Goal: Use online tool/utility: Utilize a website feature to perform a specific function

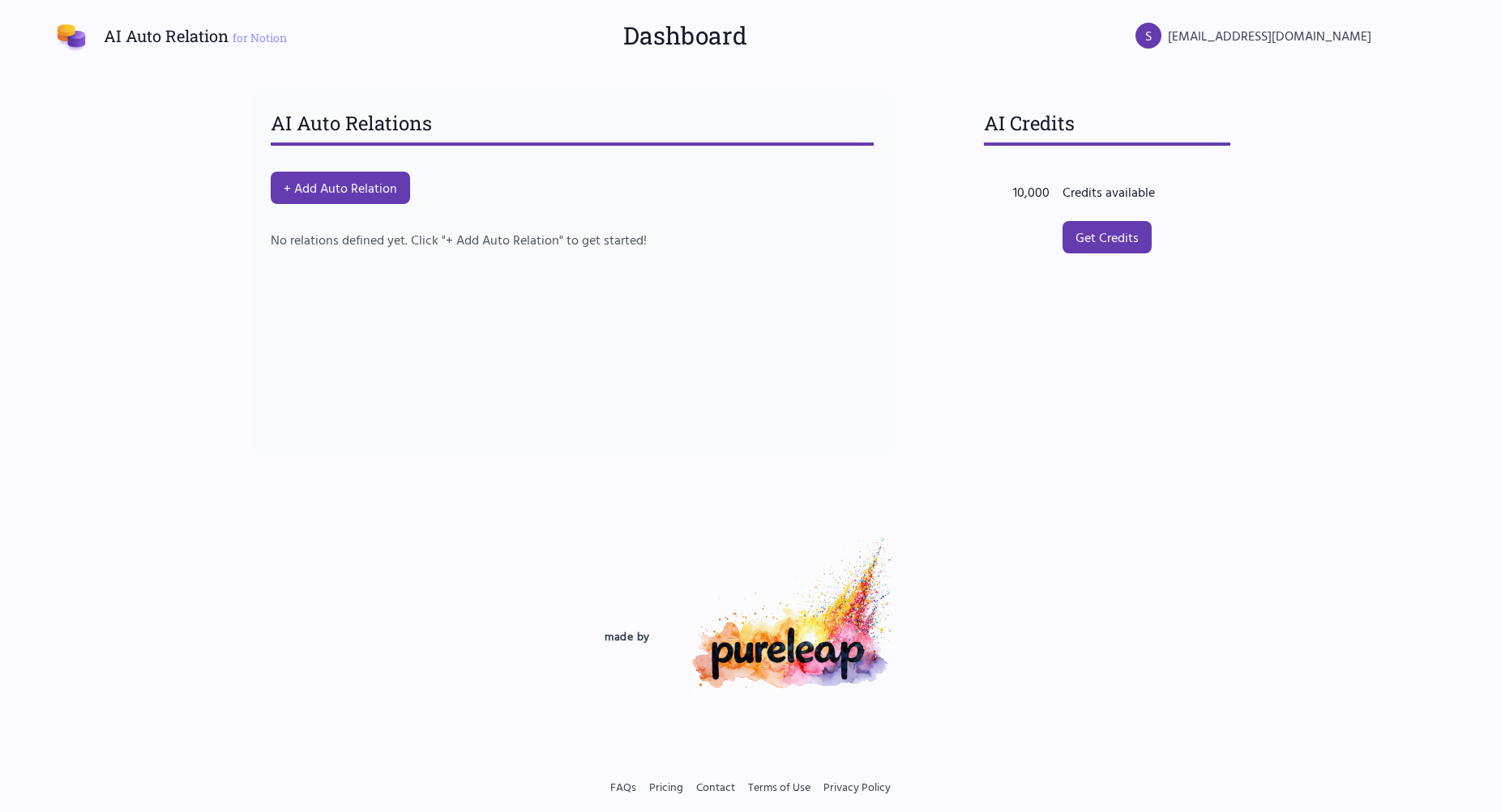
click at [382, 214] on div "AI Auto Relations + Add Auto Relation No relations defined yet. Click "+ Add Au…" at bounding box center [571, 273] width 641 height 365
click at [370, 187] on button "+ Add Auto Relation" at bounding box center [341, 188] width 146 height 34
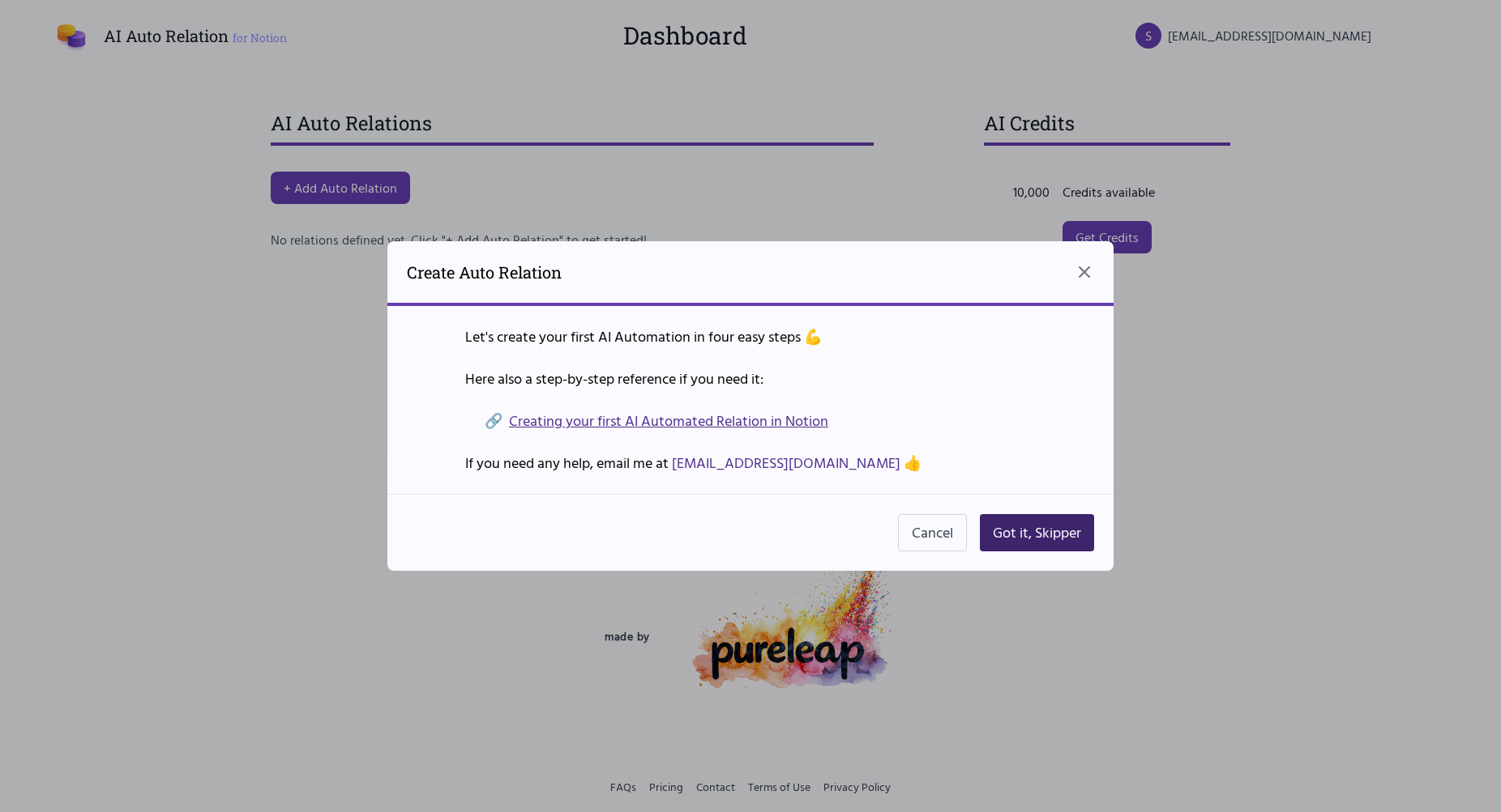
click at [1069, 528] on button "Got it, Skipper" at bounding box center [1037, 533] width 115 height 38
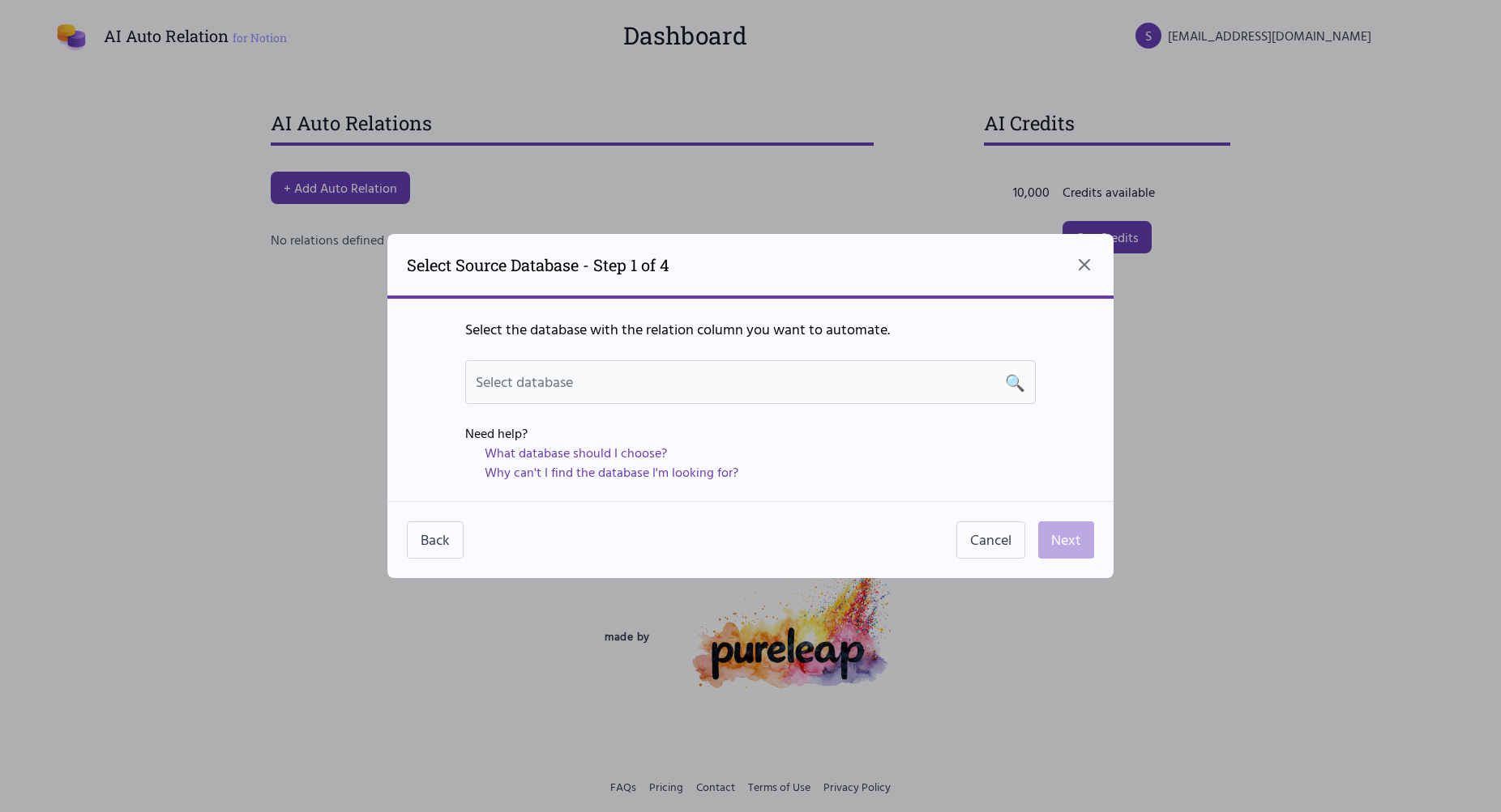
click at [803, 372] on div "Select database 🔍" at bounding box center [750, 382] width 549 height 23
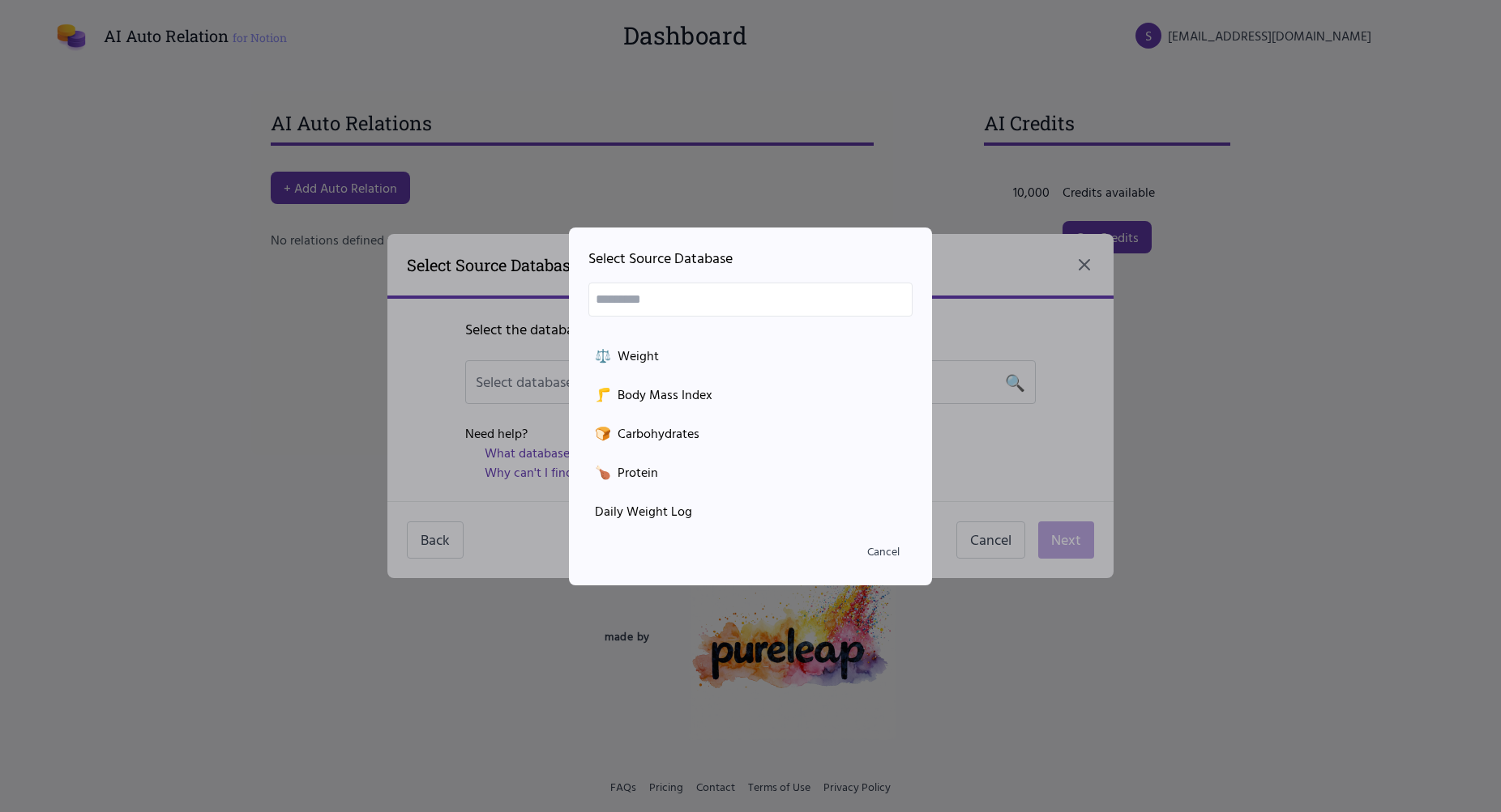
scroll to position [344, 0]
click at [661, 422] on div "Daily Weight Log" at bounding box center [750, 431] width 311 height 20
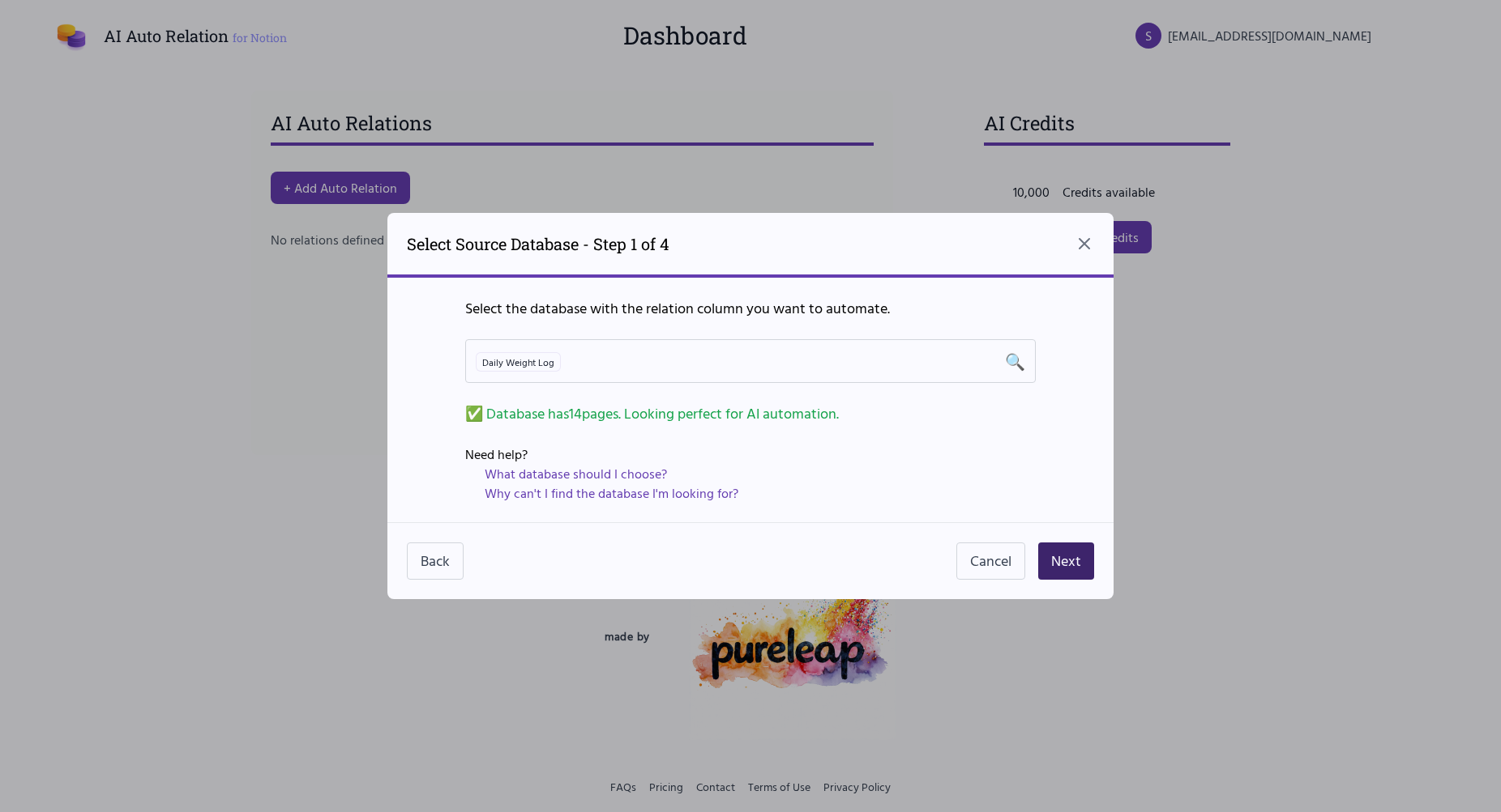
click at [1088, 560] on button "Next" at bounding box center [1065, 561] width 56 height 38
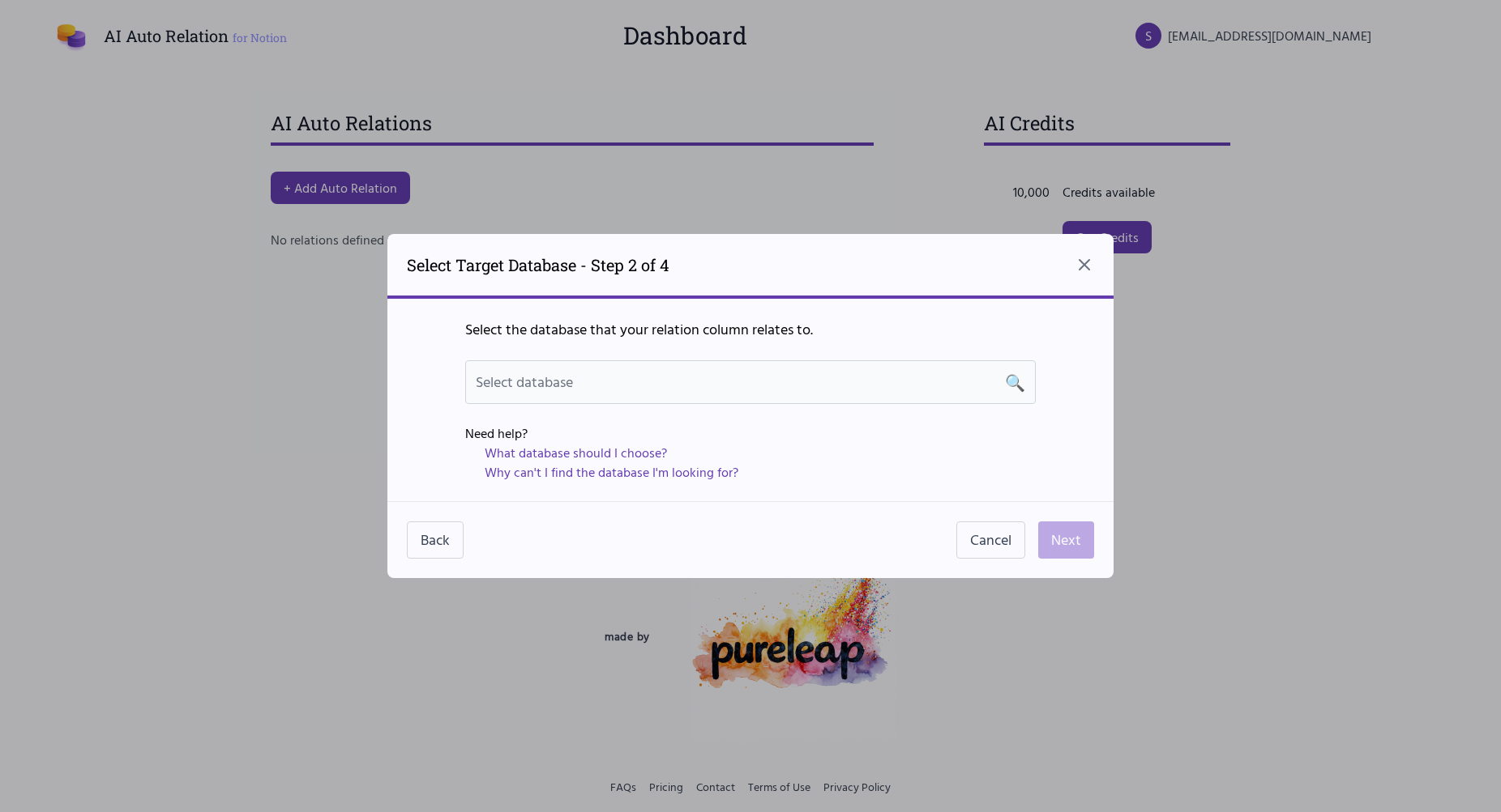
click at [787, 373] on div "Select database 🔍" at bounding box center [750, 382] width 549 height 23
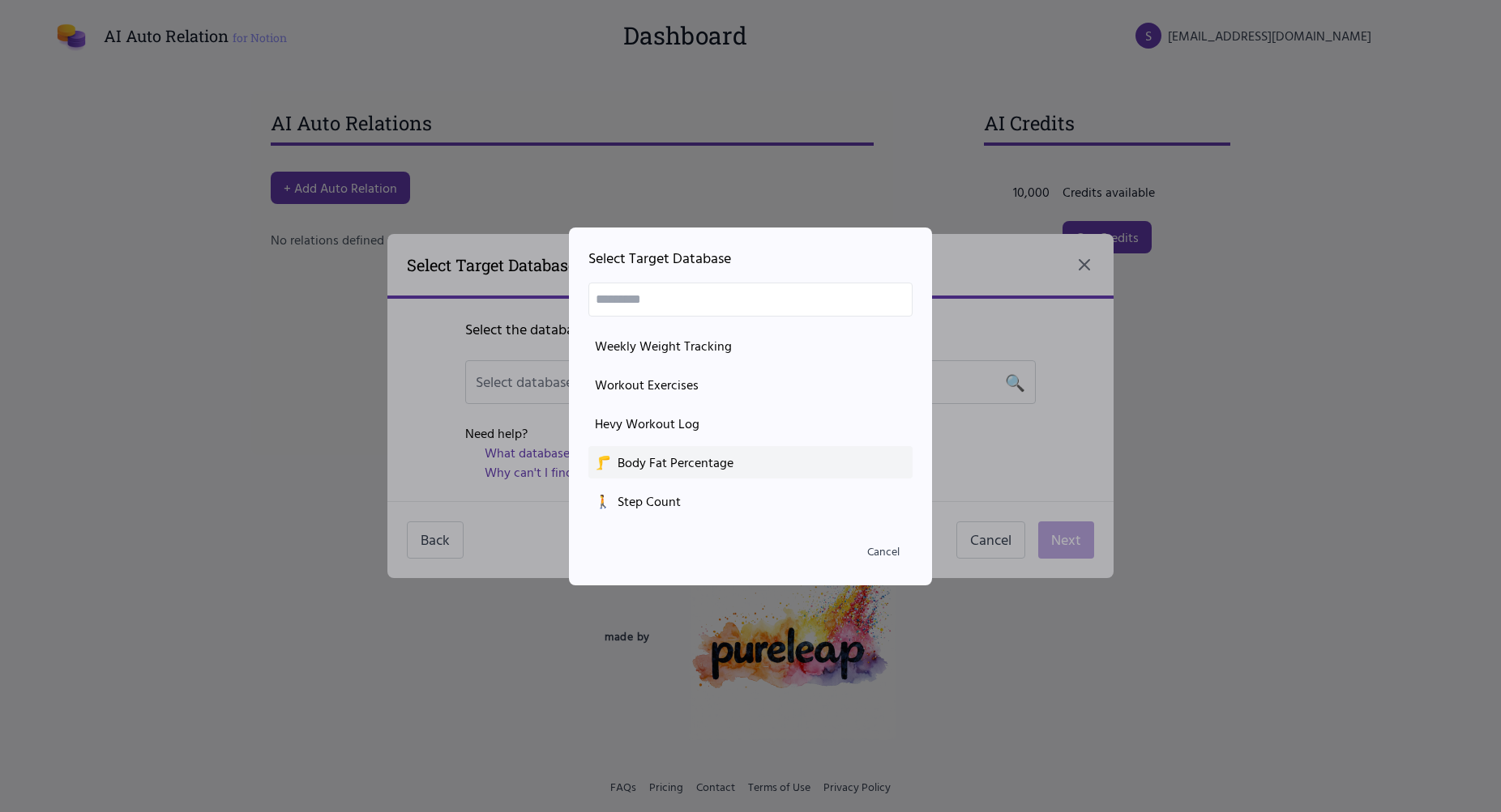
click at [688, 461] on div "🦵 Body Fat Percentage" at bounding box center [750, 462] width 311 height 20
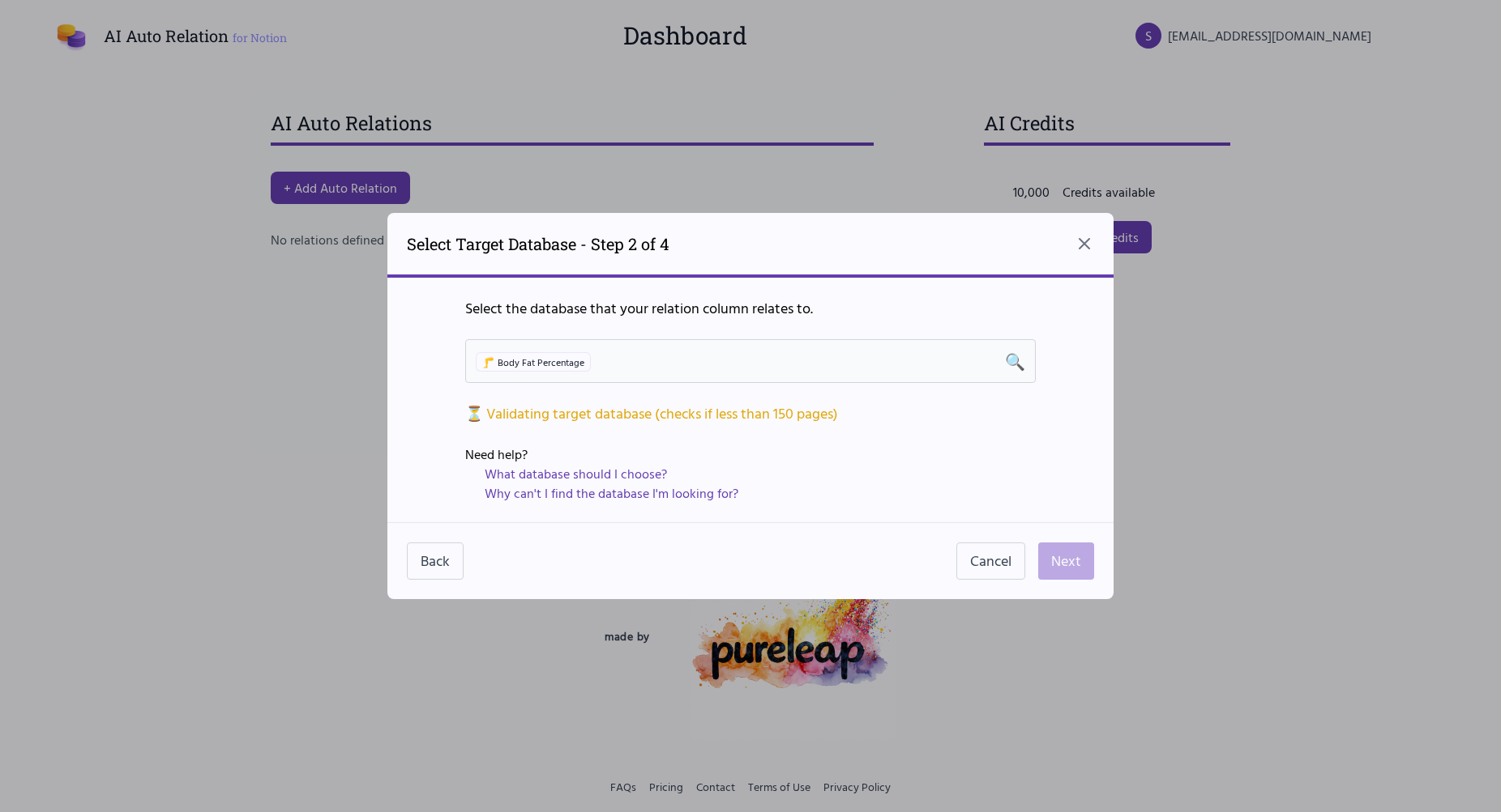
click at [700, 371] on div "🦵 Body Fat Percentage 🔍" at bounding box center [750, 361] width 549 height 23
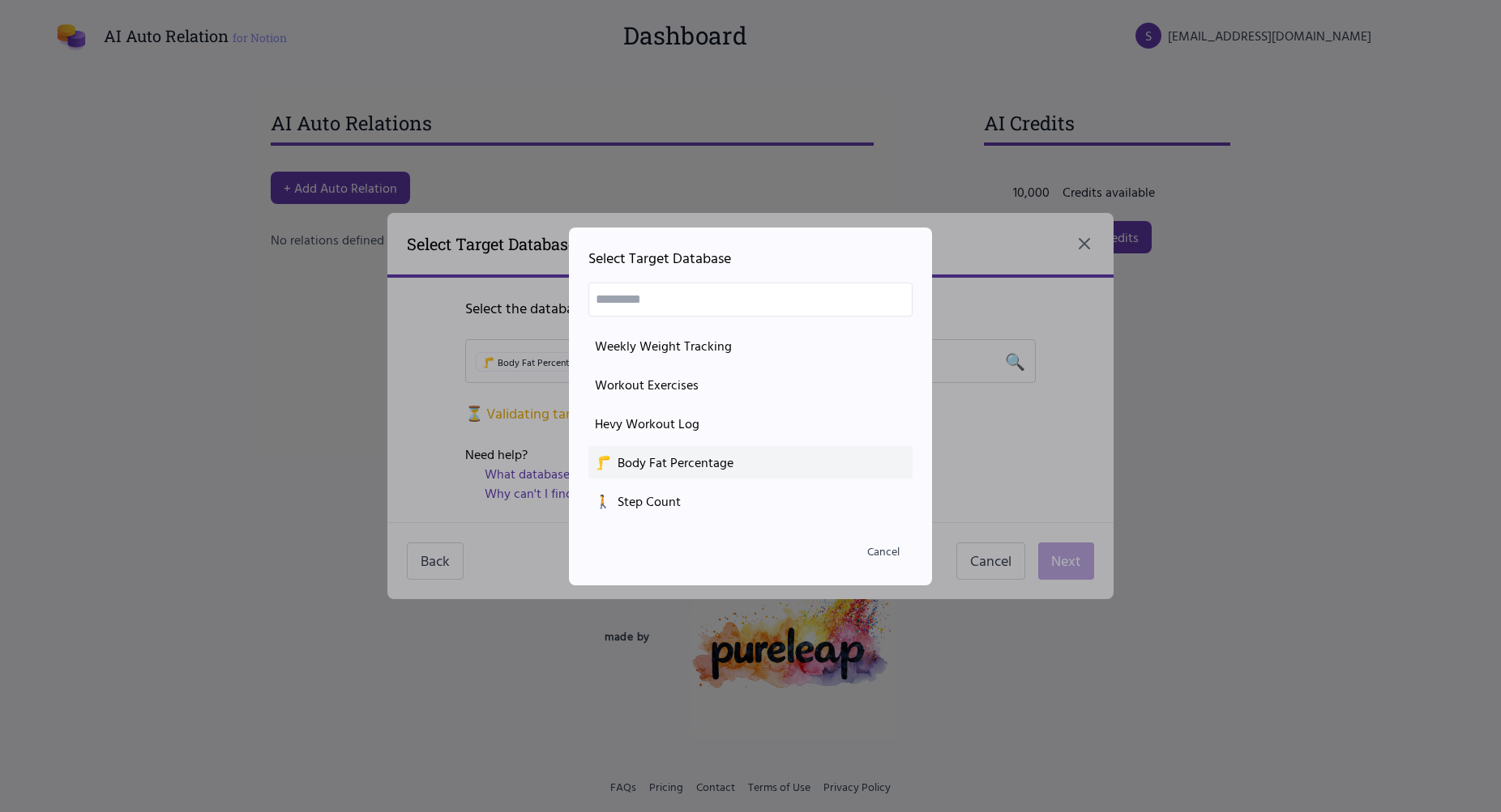
click at [669, 454] on div "🦵 Body Fat Percentage" at bounding box center [750, 462] width 311 height 20
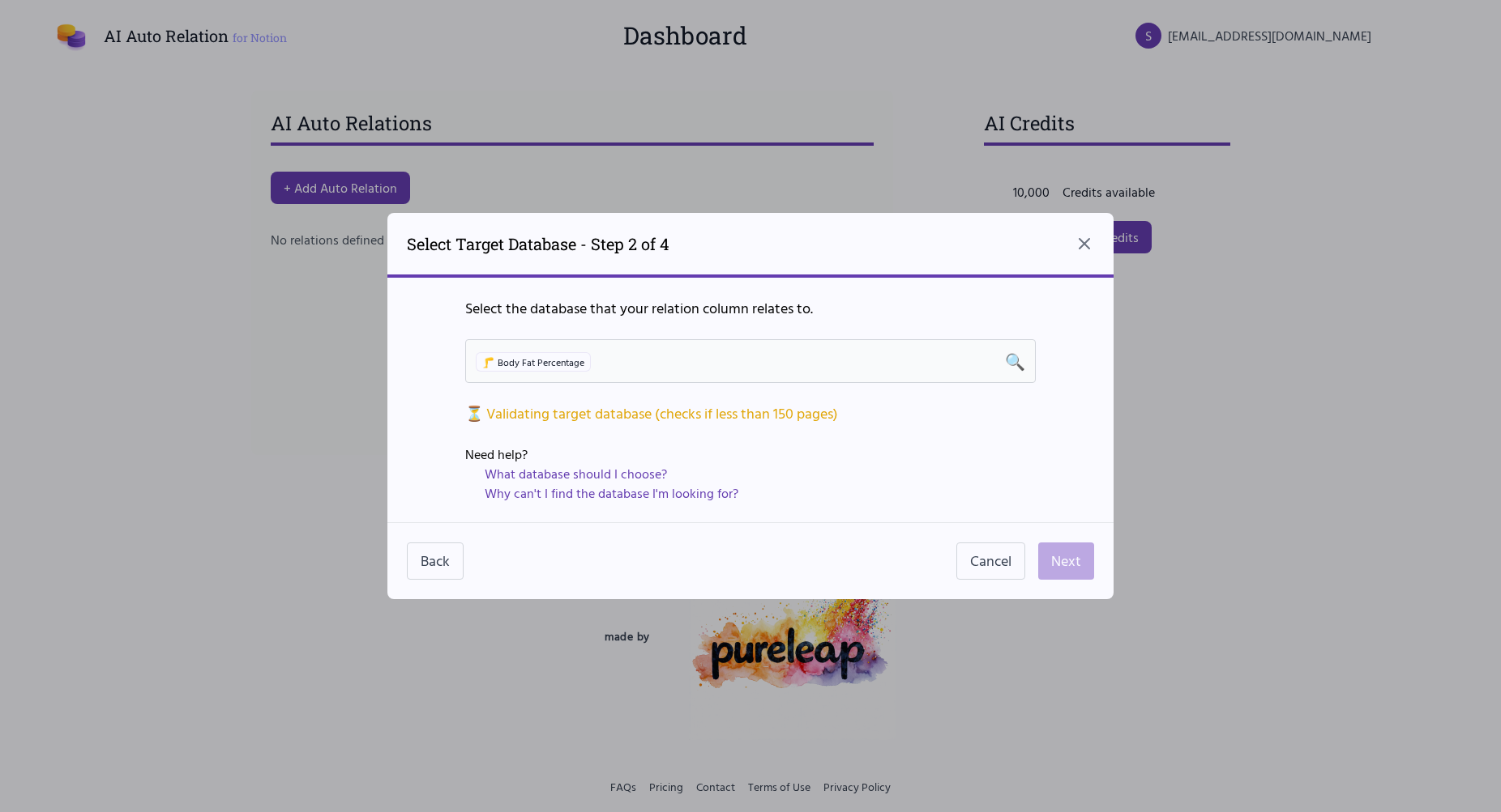
click at [676, 355] on div "🦵 Body Fat Percentage 🔍" at bounding box center [750, 361] width 549 height 23
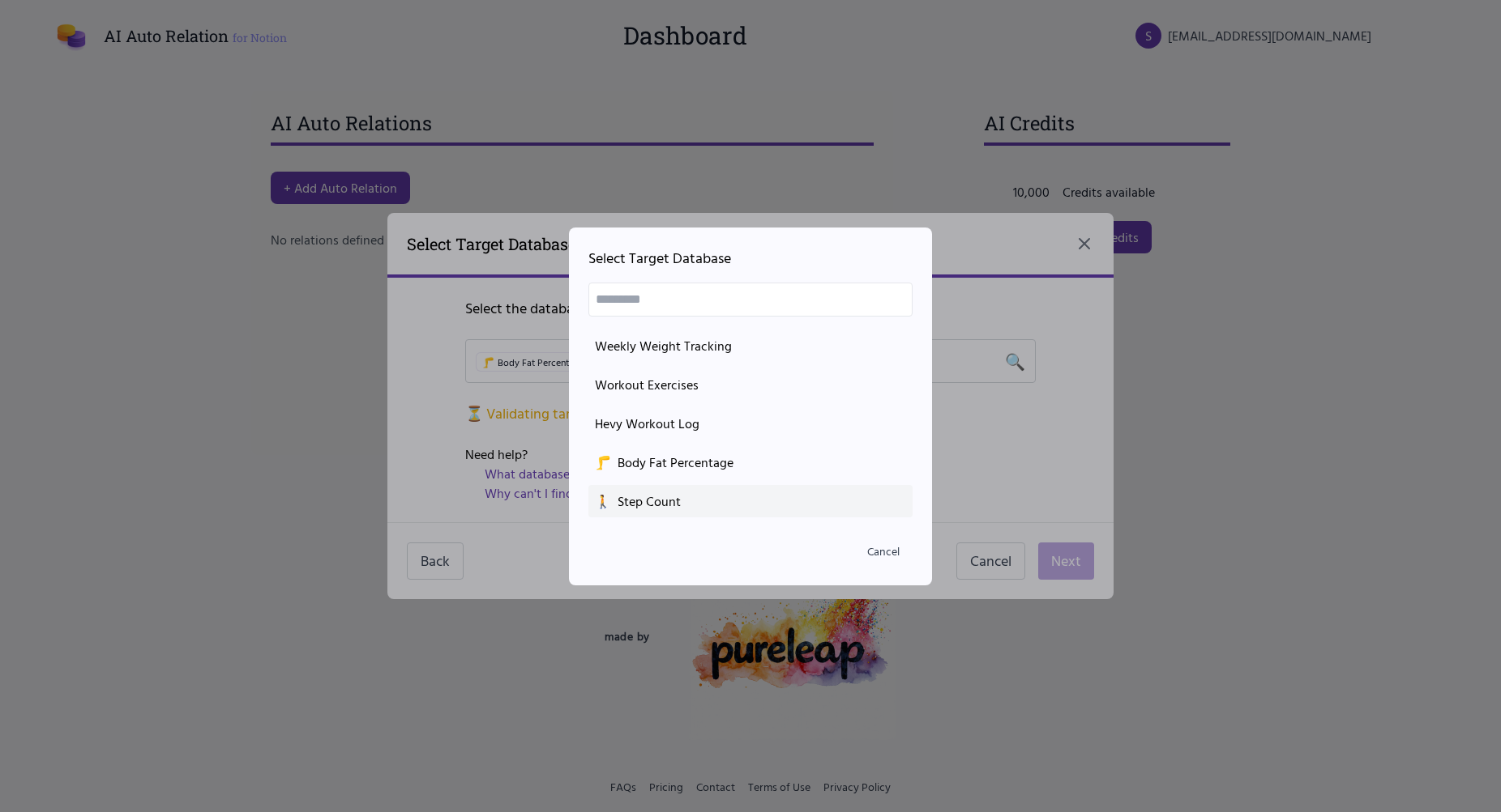
click at [662, 488] on li "🚶 Step Count" at bounding box center [750, 501] width 324 height 33
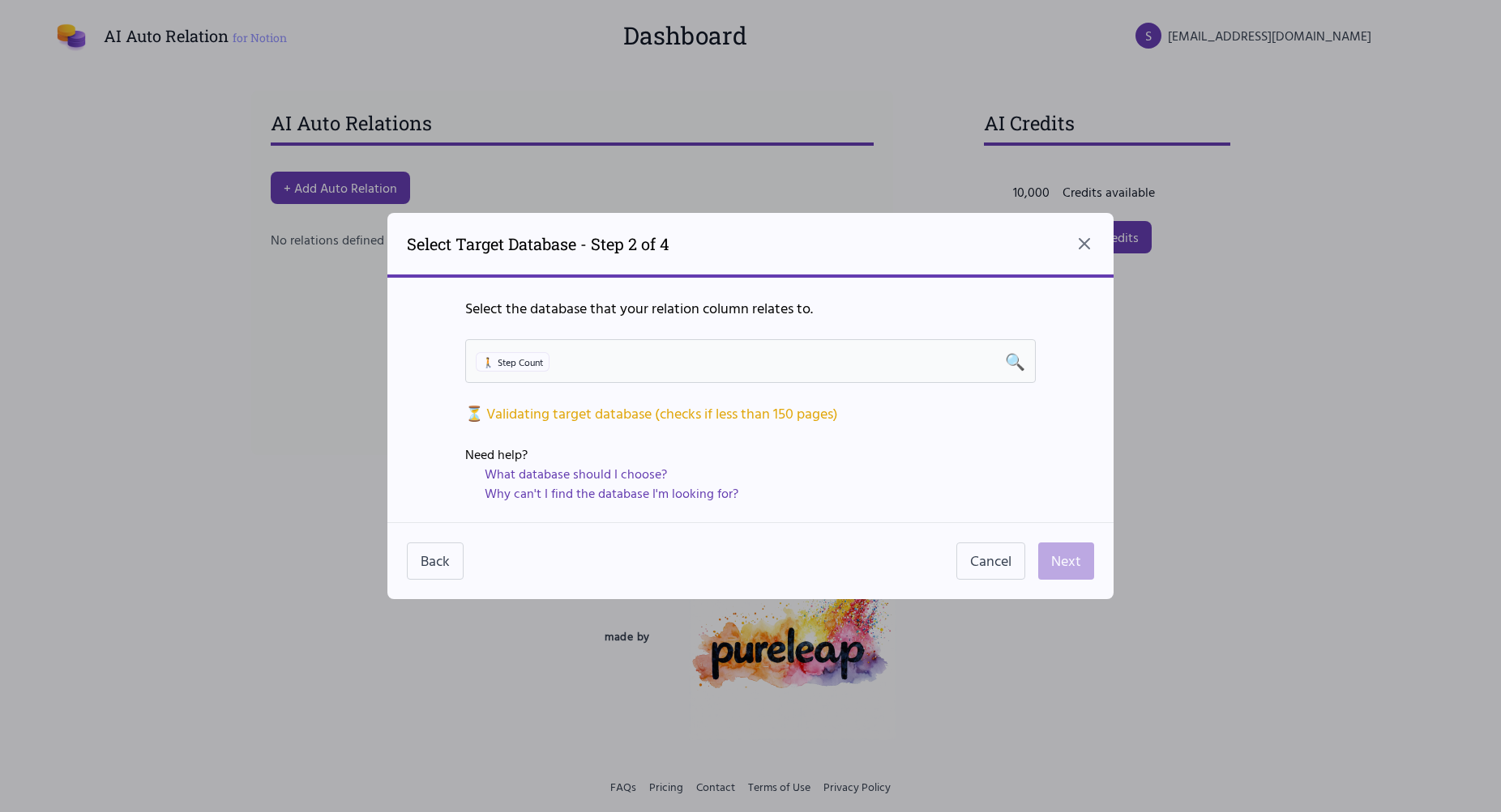
click at [700, 355] on div "🚶 Step Count 🔍" at bounding box center [750, 361] width 549 height 23
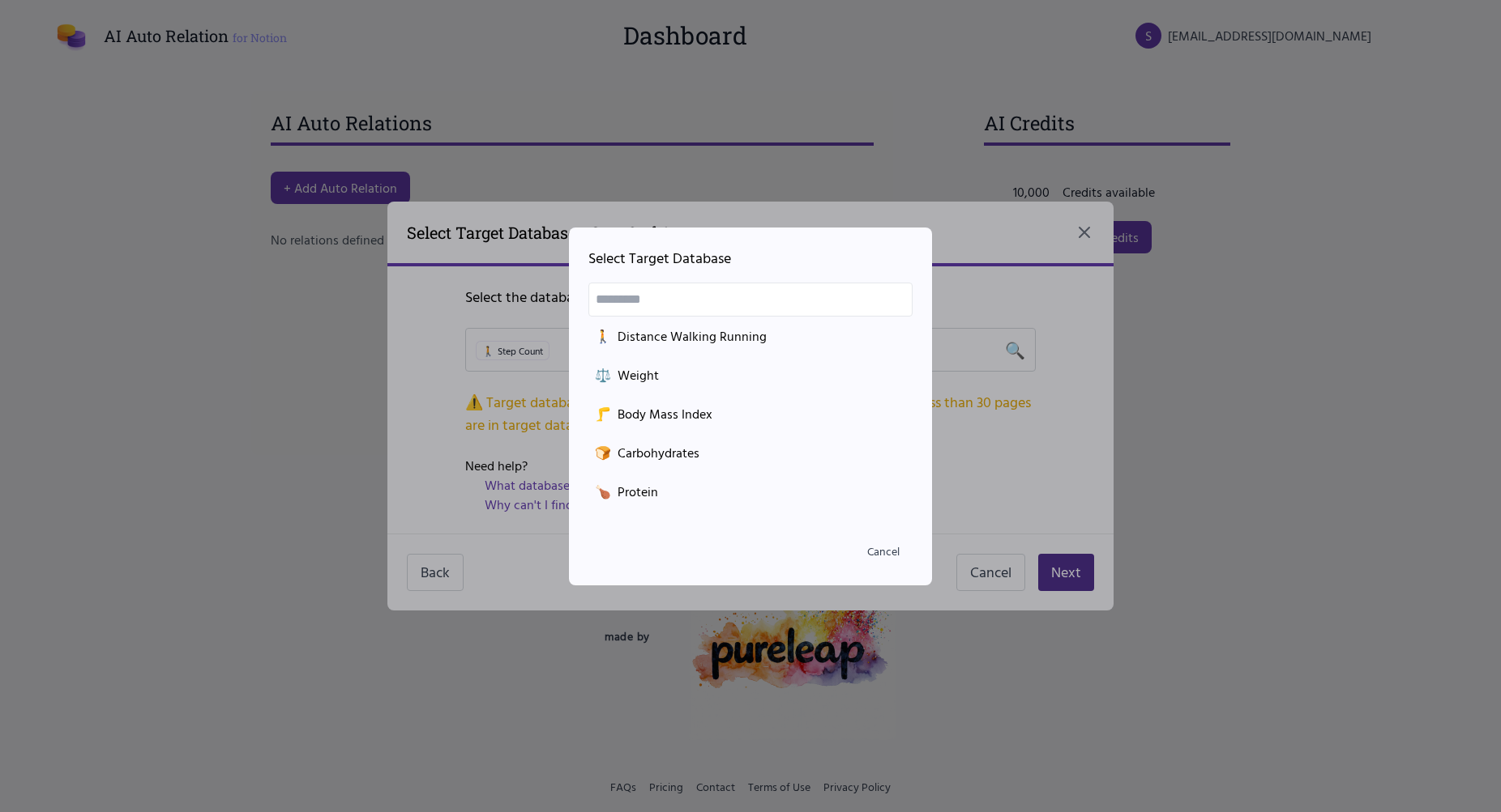
scroll to position [244, 0]
click at [668, 359] on li "⚖️ Weight" at bounding box center [750, 373] width 324 height 33
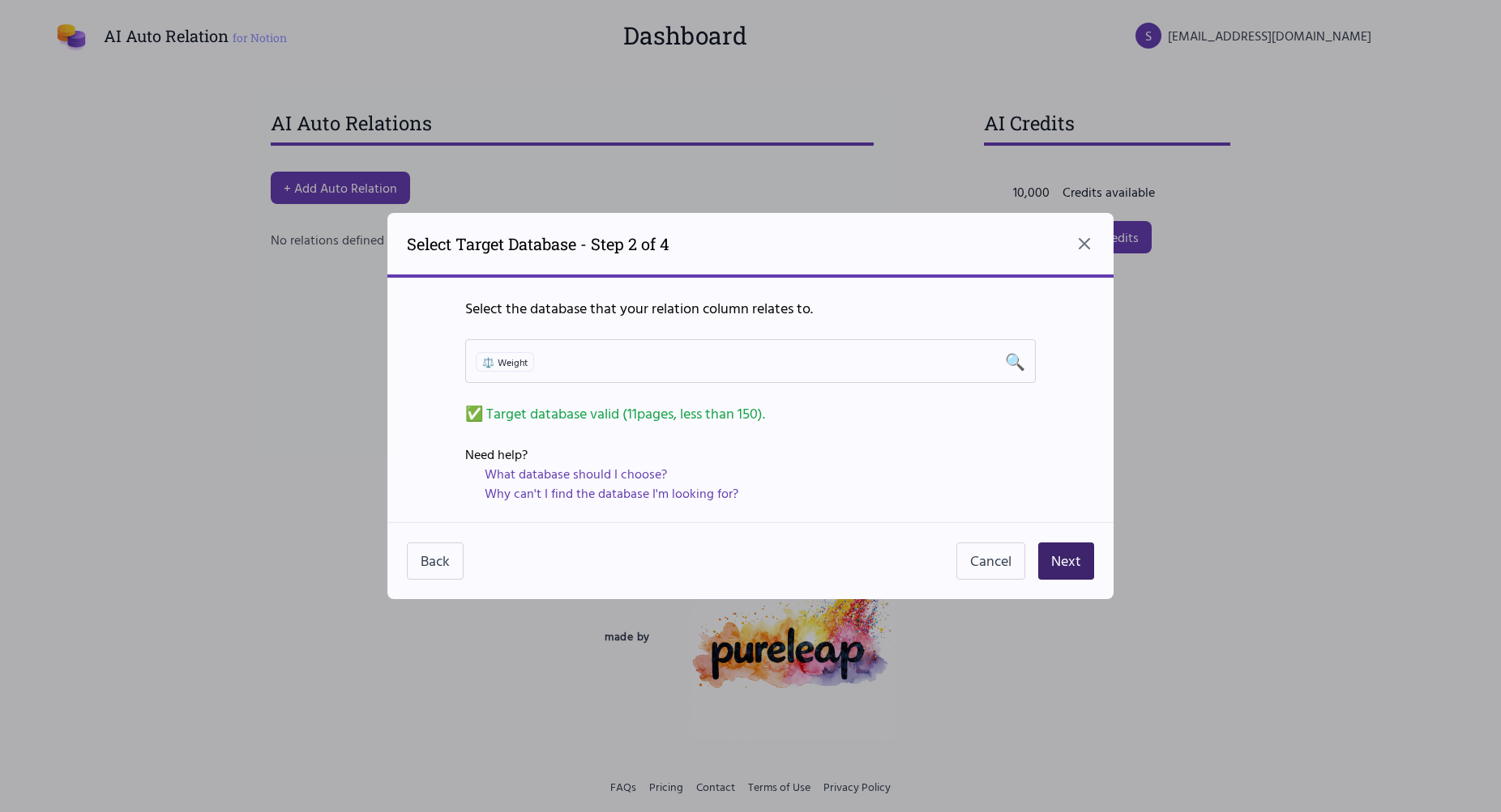
click at [1064, 562] on button "Next" at bounding box center [1065, 561] width 56 height 38
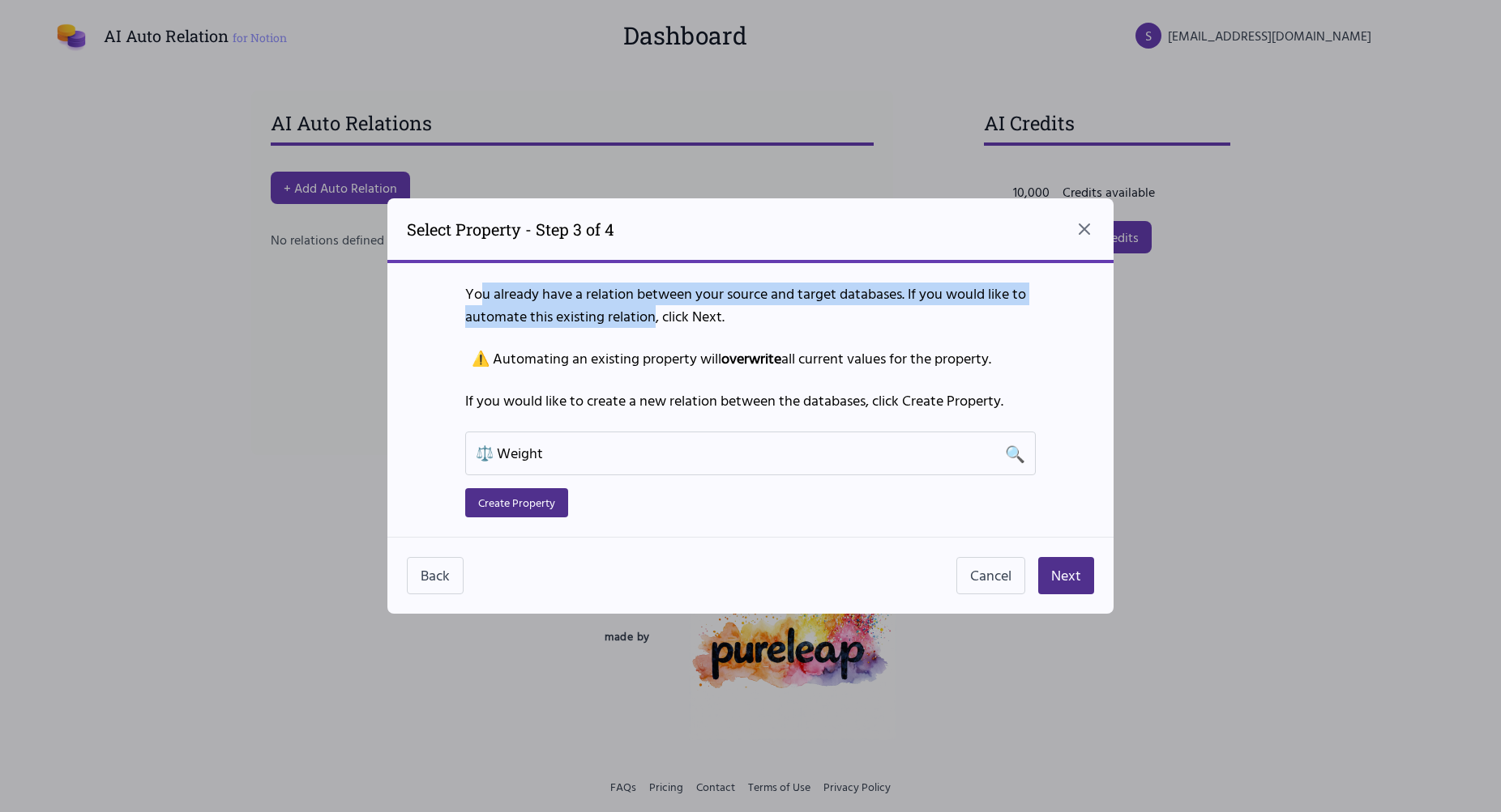
drag, startPoint x: 480, startPoint y: 302, endPoint x: 660, endPoint y: 313, distance: 180.3
click at [659, 313] on p "You already have a relation between your source and target databases. If you wo…" at bounding box center [750, 305] width 570 height 45
click at [660, 313] on p "You already have a relation between your source and target databases. If you wo…" at bounding box center [750, 305] width 570 height 45
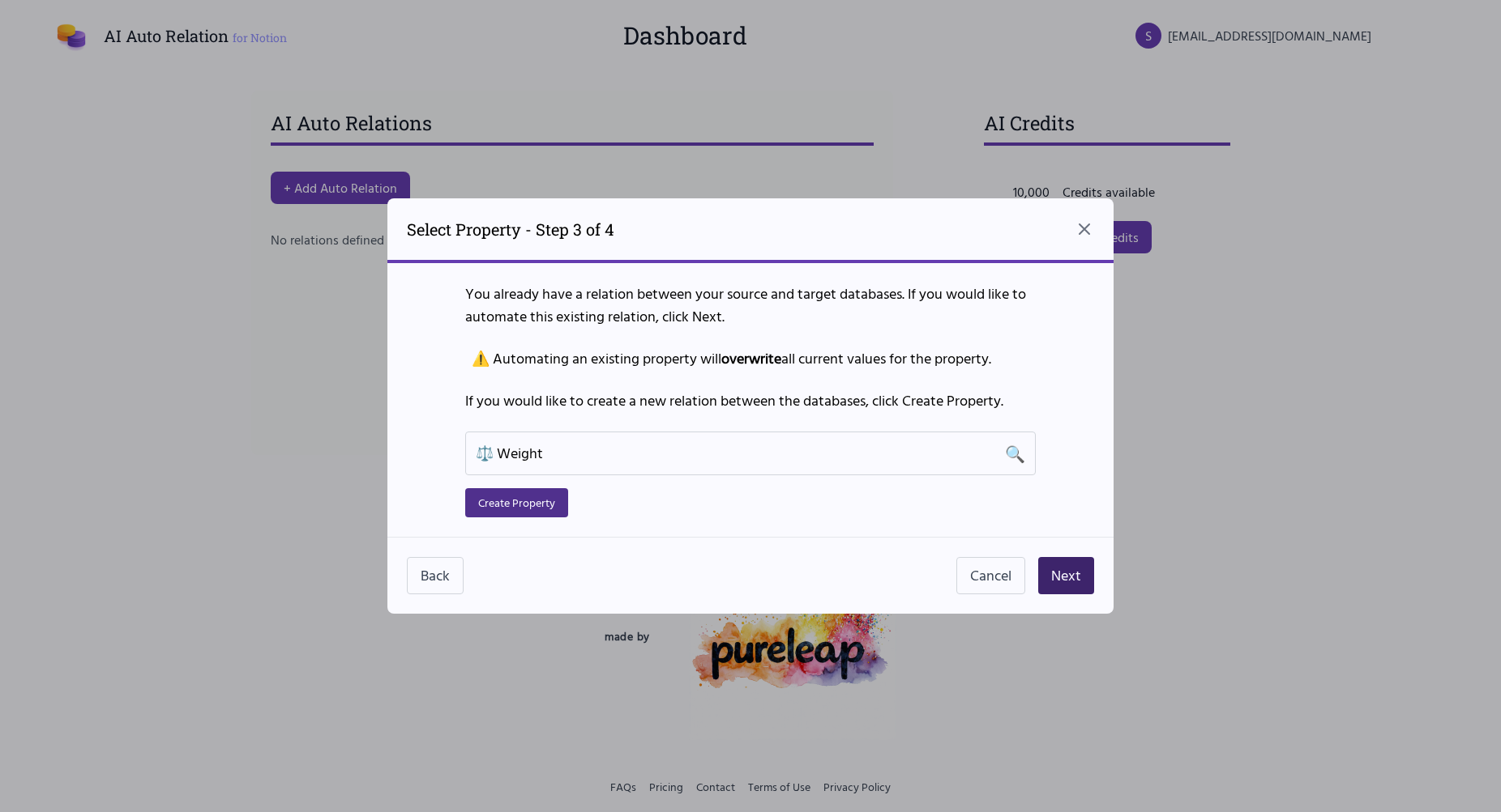
click at [1063, 575] on button "Next" at bounding box center [1065, 576] width 56 height 38
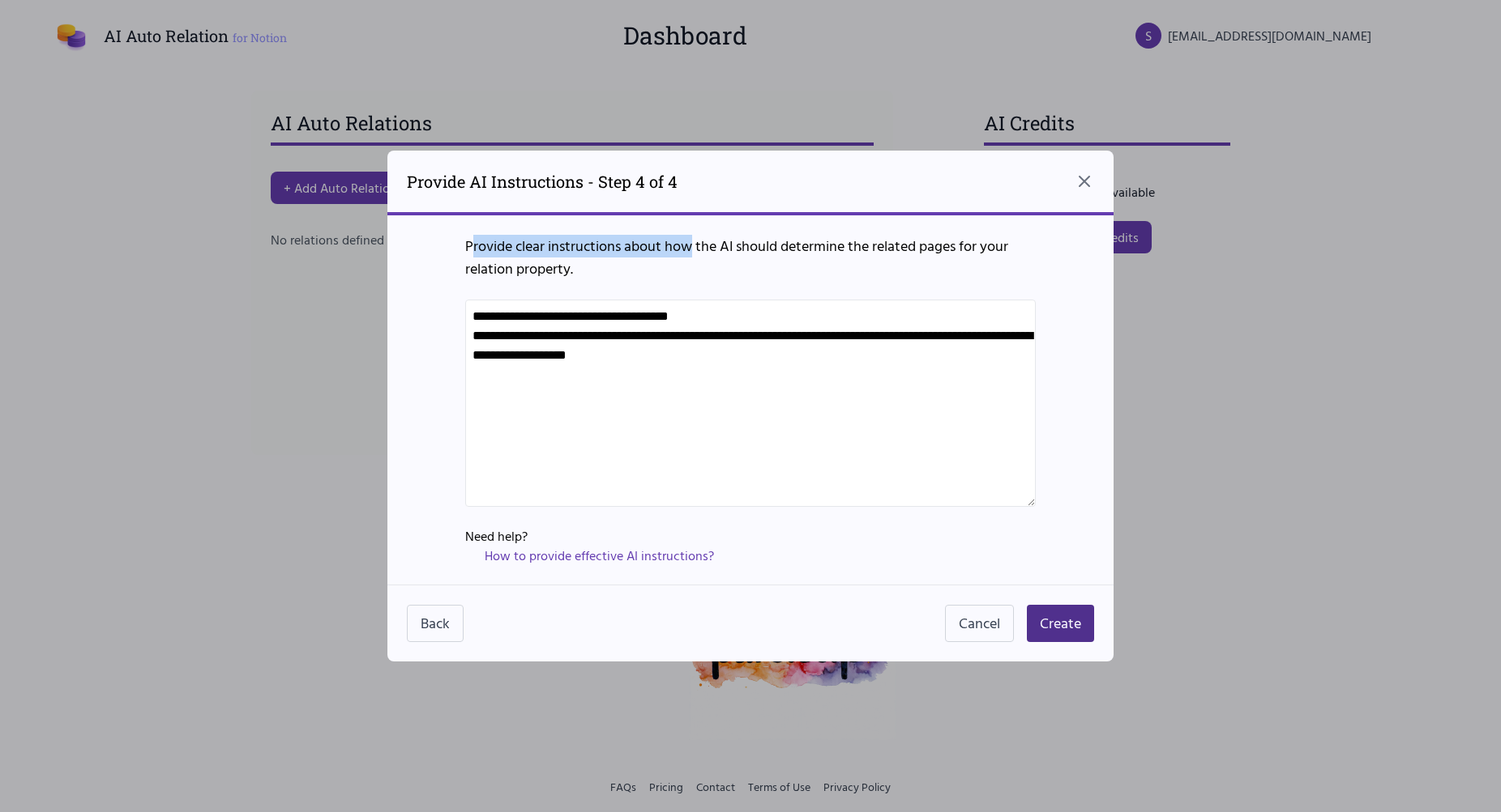
drag, startPoint x: 473, startPoint y: 241, endPoint x: 696, endPoint y: 250, distance: 223.2
click at [696, 250] on p "Provide clear instructions about how the AI should determine the related pages …" at bounding box center [750, 258] width 570 height 45
drag, startPoint x: 1023, startPoint y: 361, endPoint x: 382, endPoint y: 304, distance: 643.5
click at [465, 304] on textarea "**********" at bounding box center [750, 403] width 570 height 207
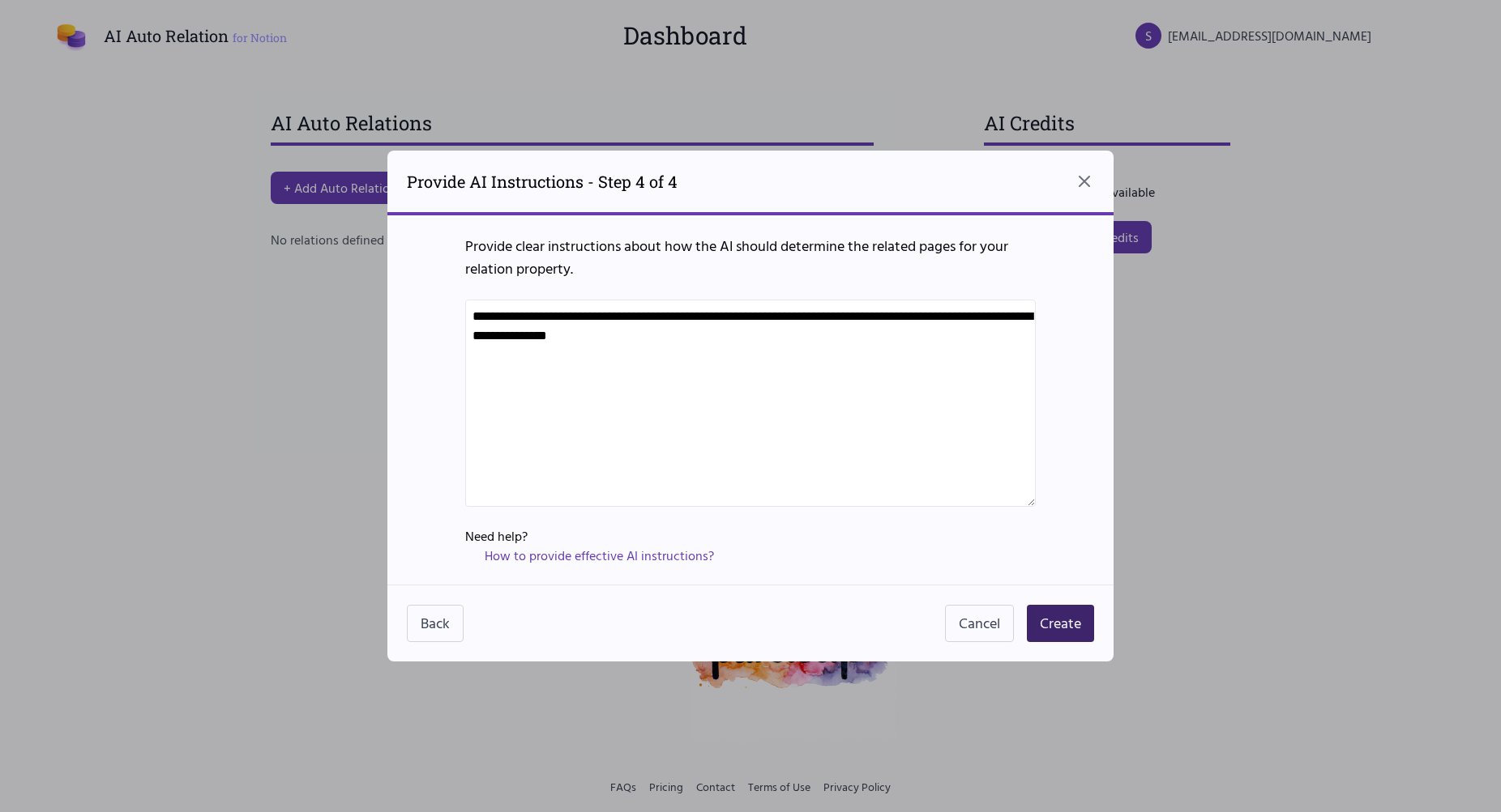
type textarea "**********"
click at [1072, 627] on button "Create" at bounding box center [1060, 624] width 67 height 38
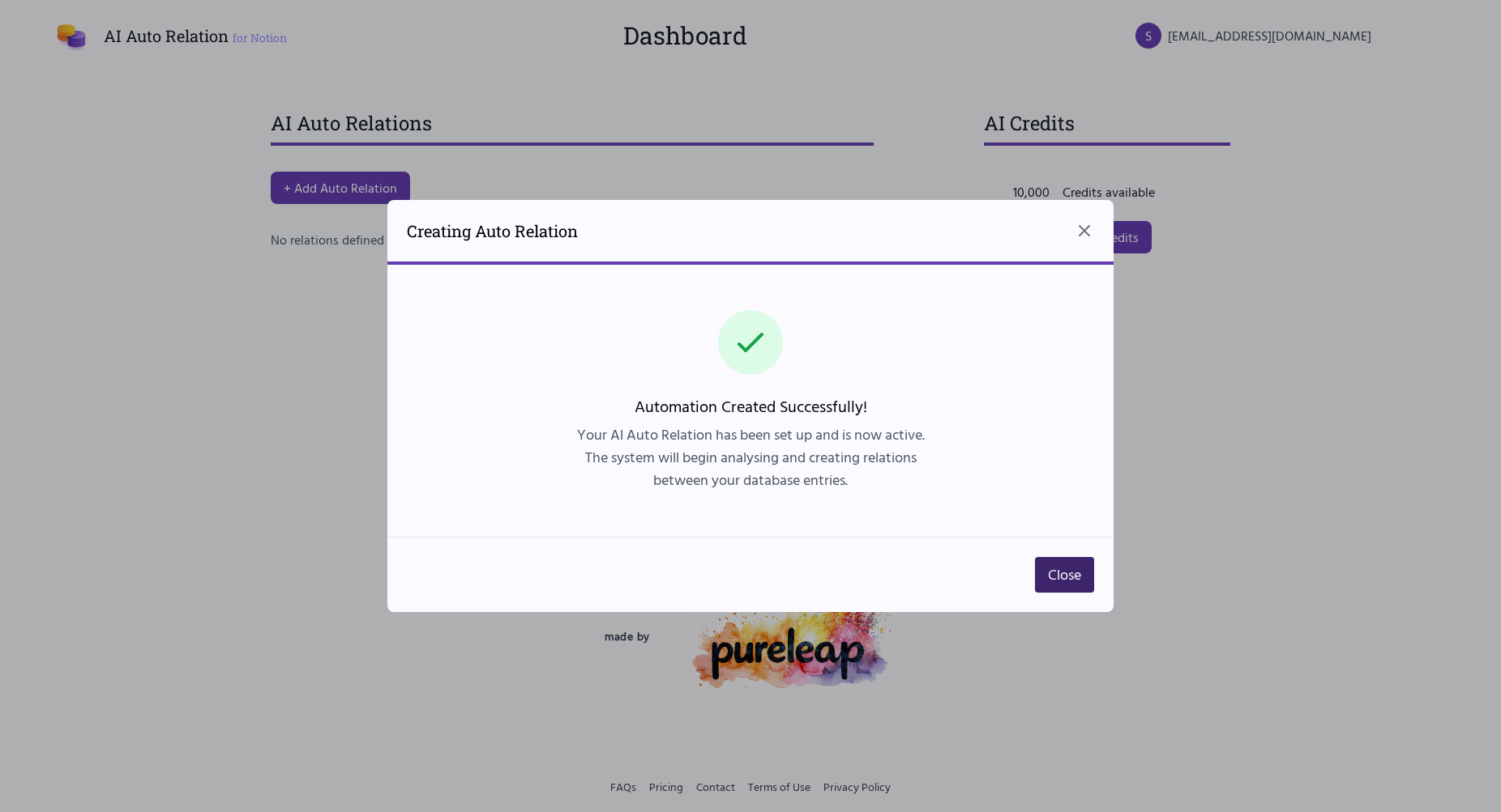
click at [1072, 588] on button "Close" at bounding box center [1064, 575] width 59 height 36
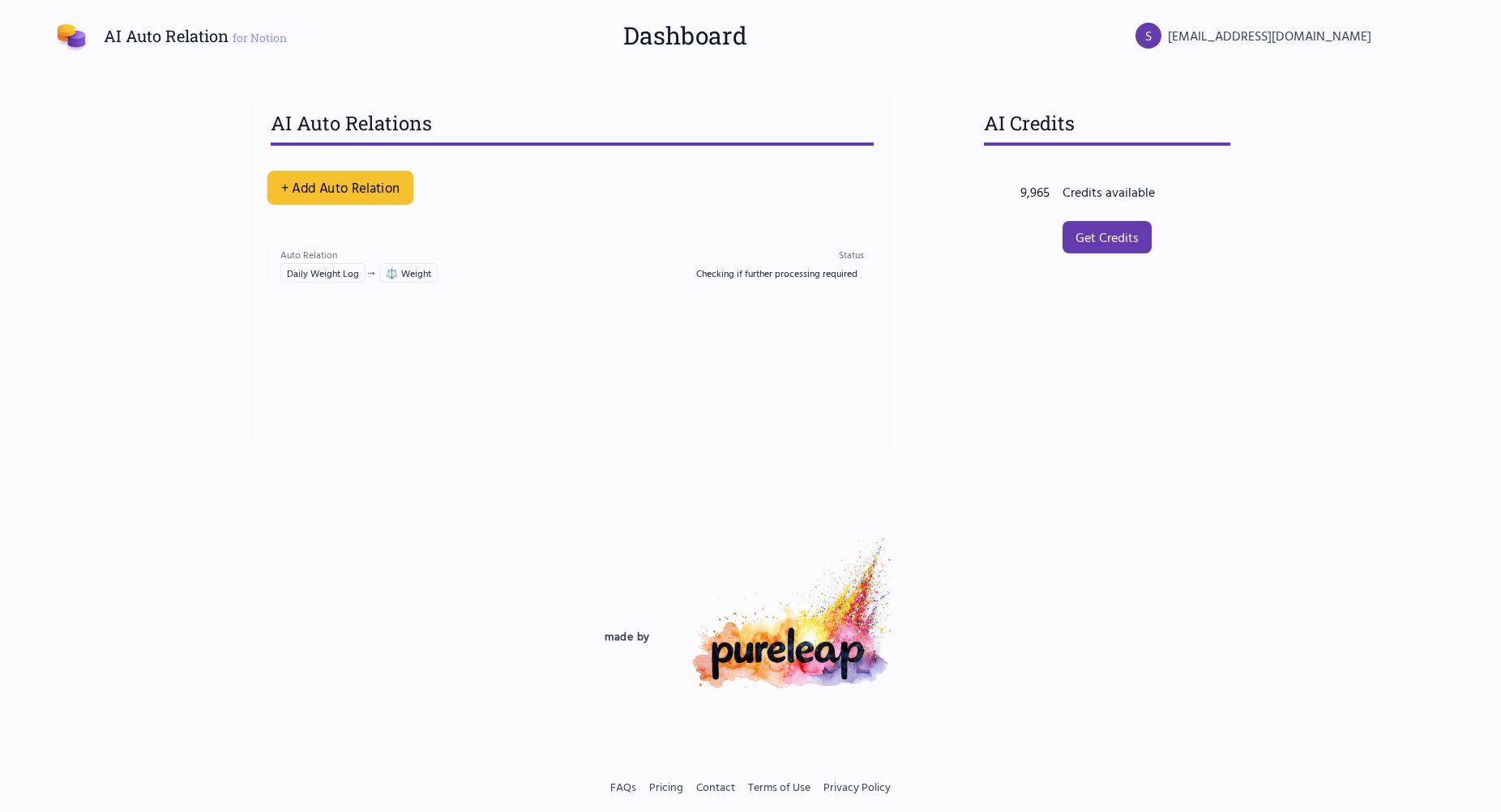
click at [342, 187] on button "+ Add Auto Relation" at bounding box center [341, 188] width 146 height 34
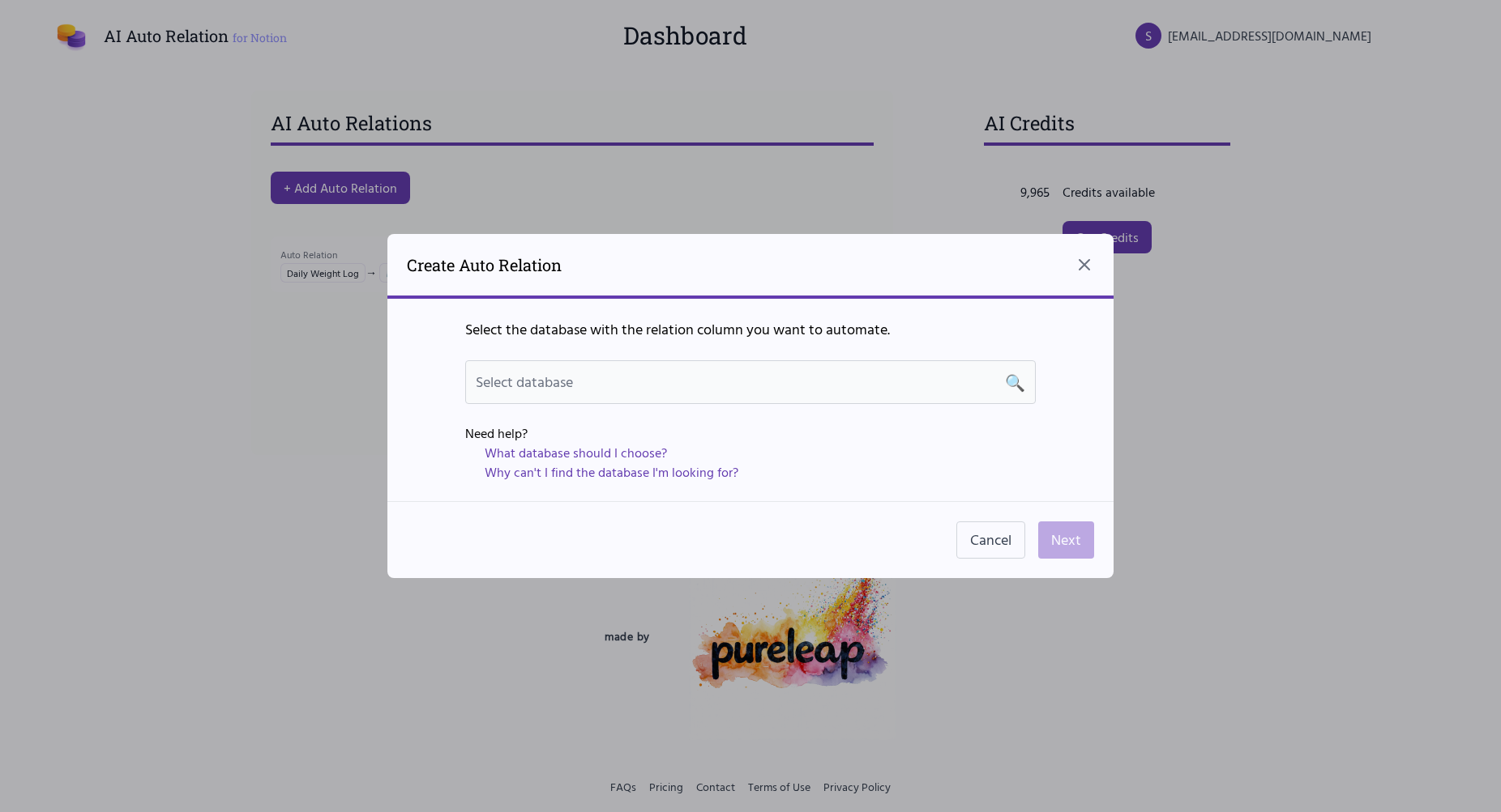
click at [712, 383] on div "Select database 🔍" at bounding box center [750, 382] width 549 height 23
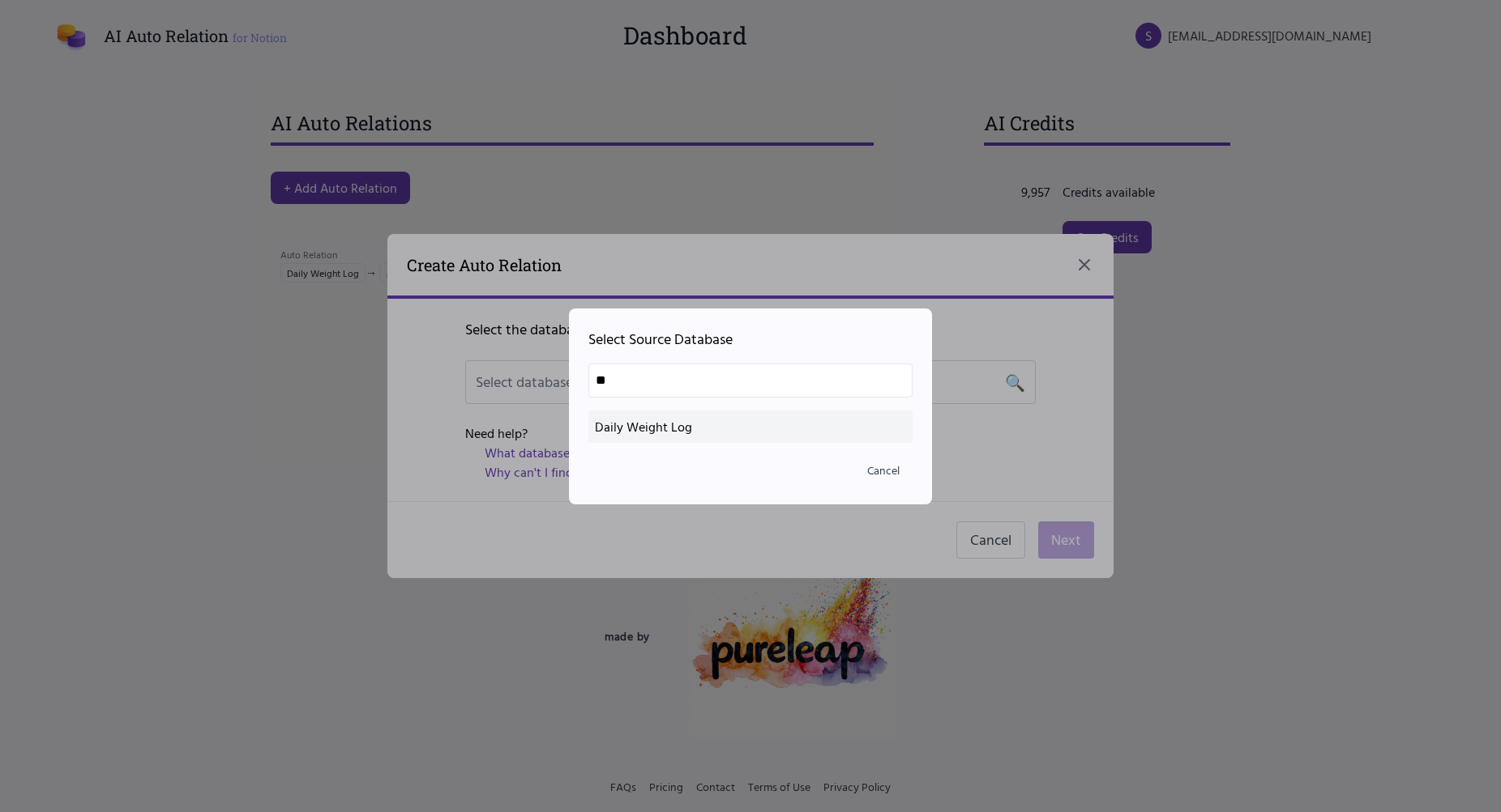
type input "**"
click at [662, 416] on li "Daily Weight Log" at bounding box center [750, 427] width 324 height 33
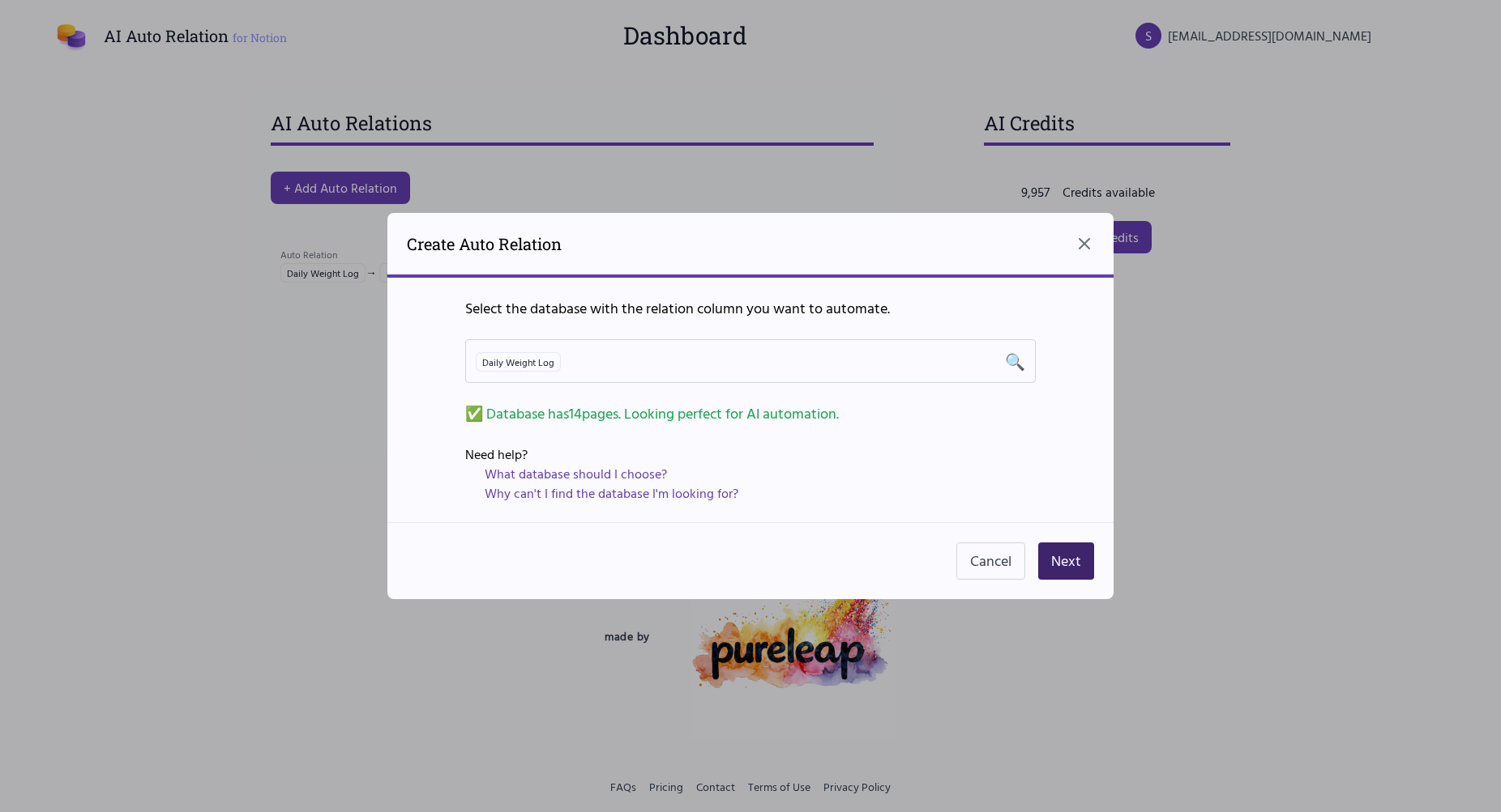
click at [1078, 570] on button "Next" at bounding box center [1065, 561] width 56 height 38
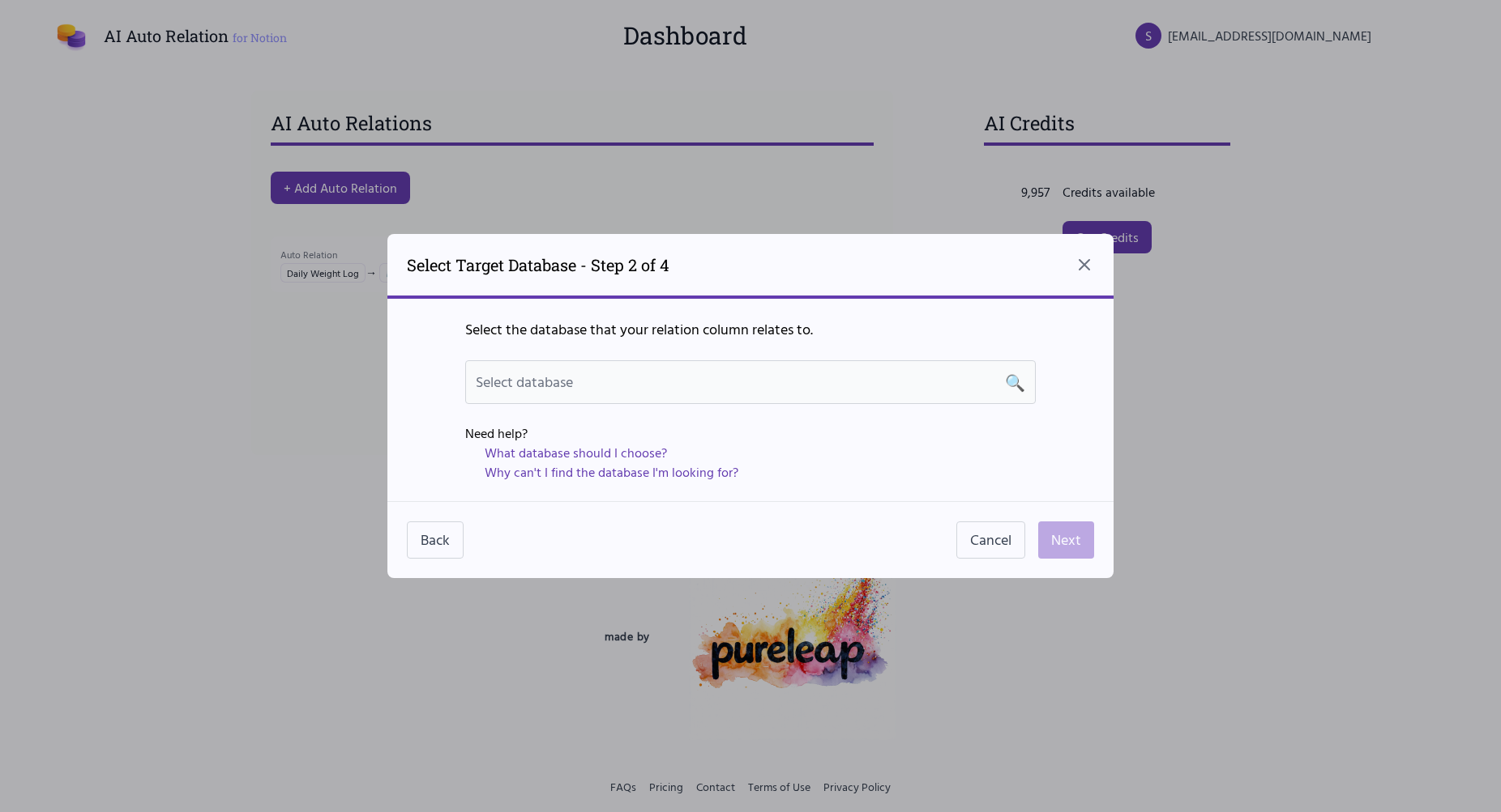
click at [705, 373] on div "Select database 🔍" at bounding box center [750, 382] width 549 height 23
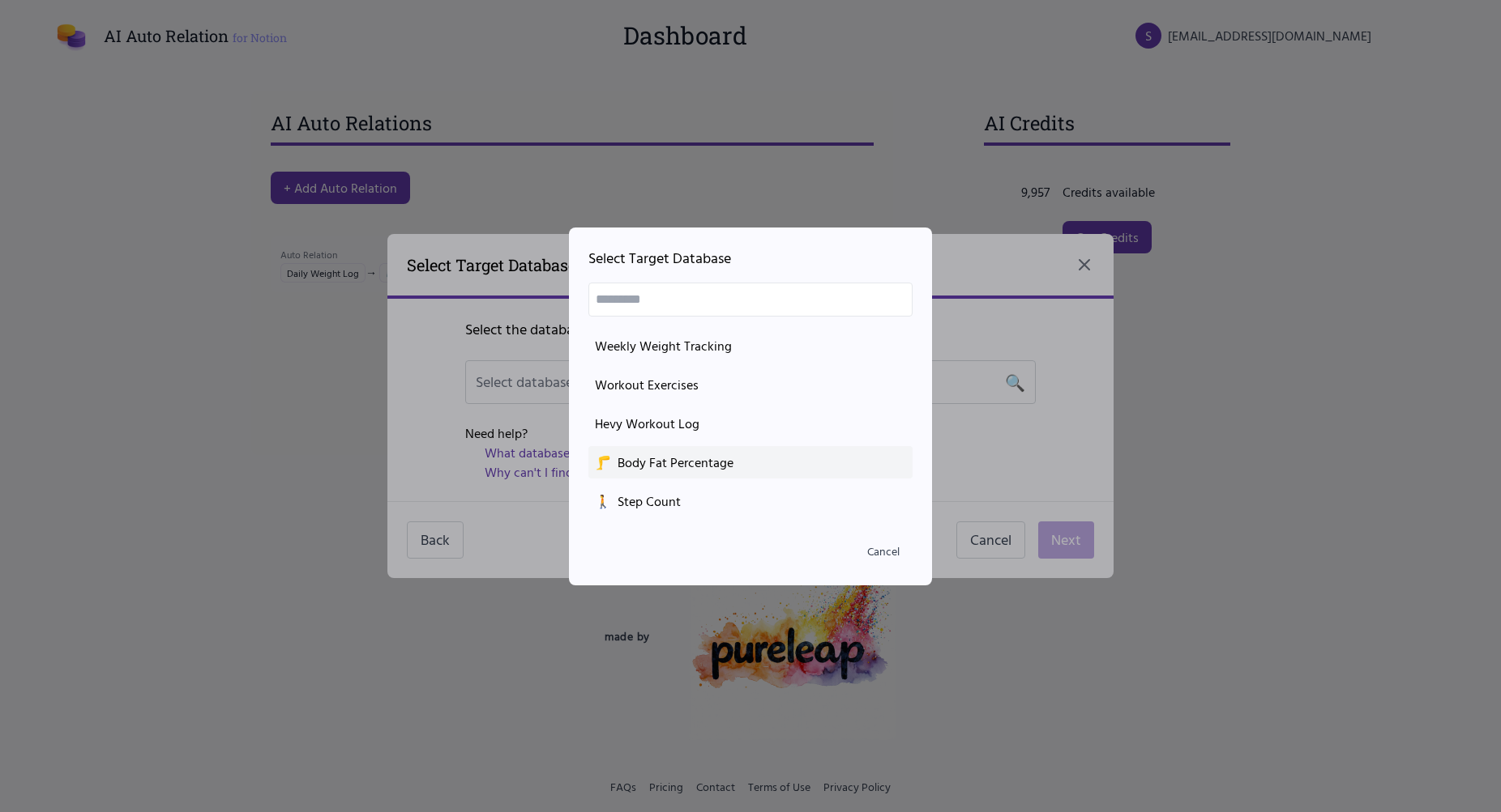
click at [717, 472] on li "🦵 Body Fat Percentage" at bounding box center [750, 462] width 324 height 33
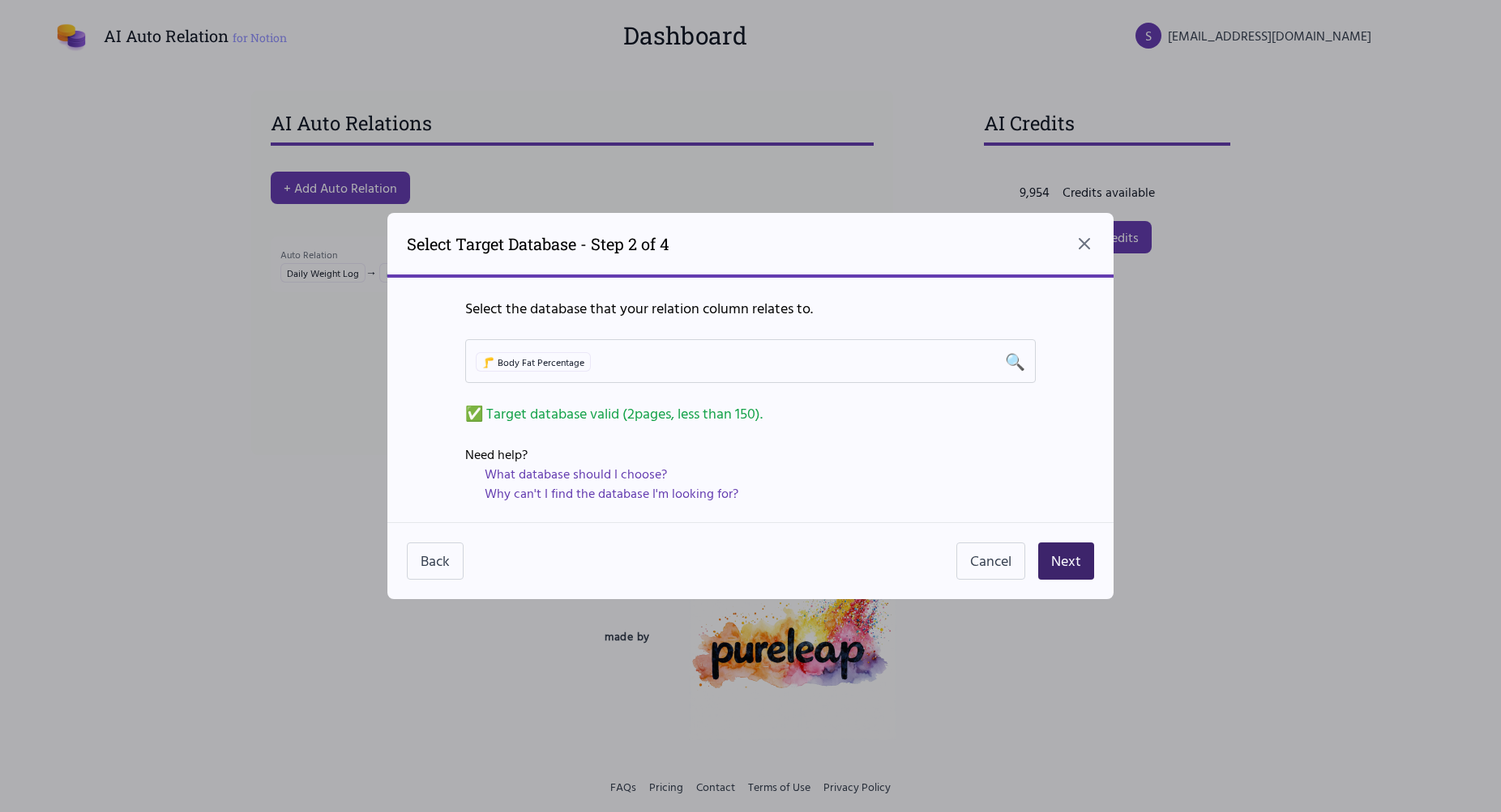
click at [1082, 560] on button "Next" at bounding box center [1065, 561] width 56 height 38
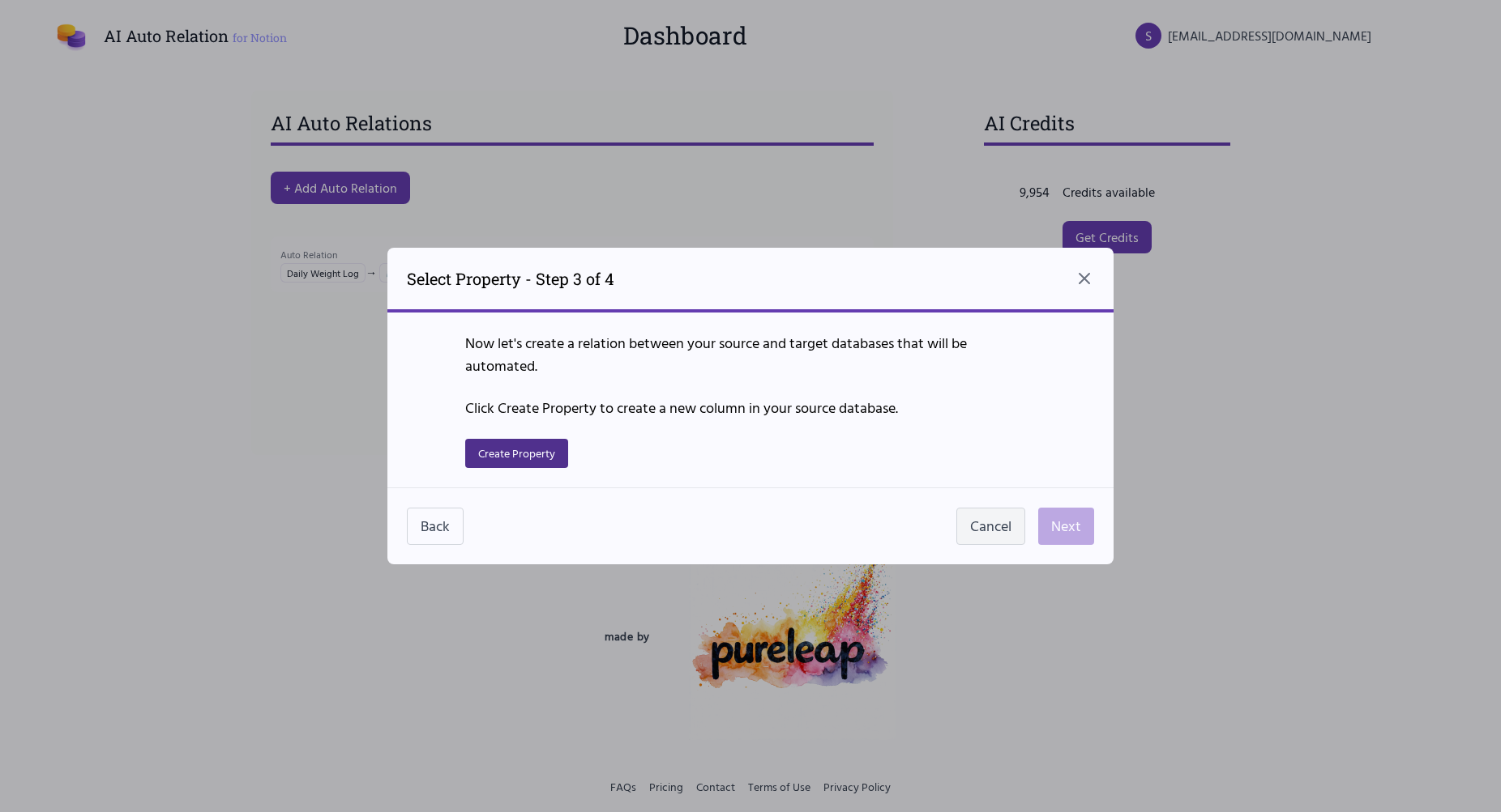
click at [982, 511] on button "Cancel" at bounding box center [991, 527] width 69 height 38
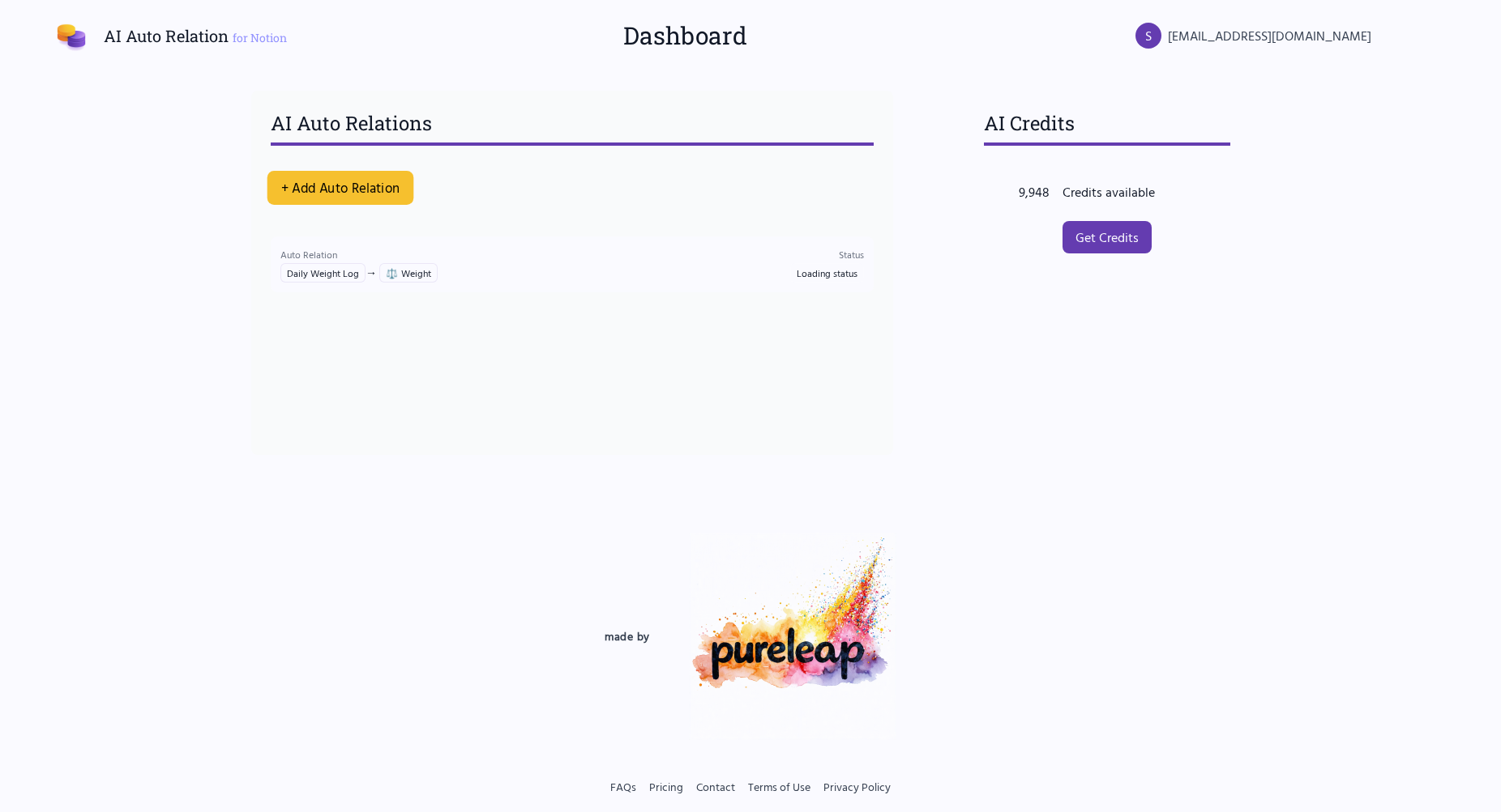
click at [292, 188] on button "+ Add Auto Relation" at bounding box center [341, 188] width 146 height 34
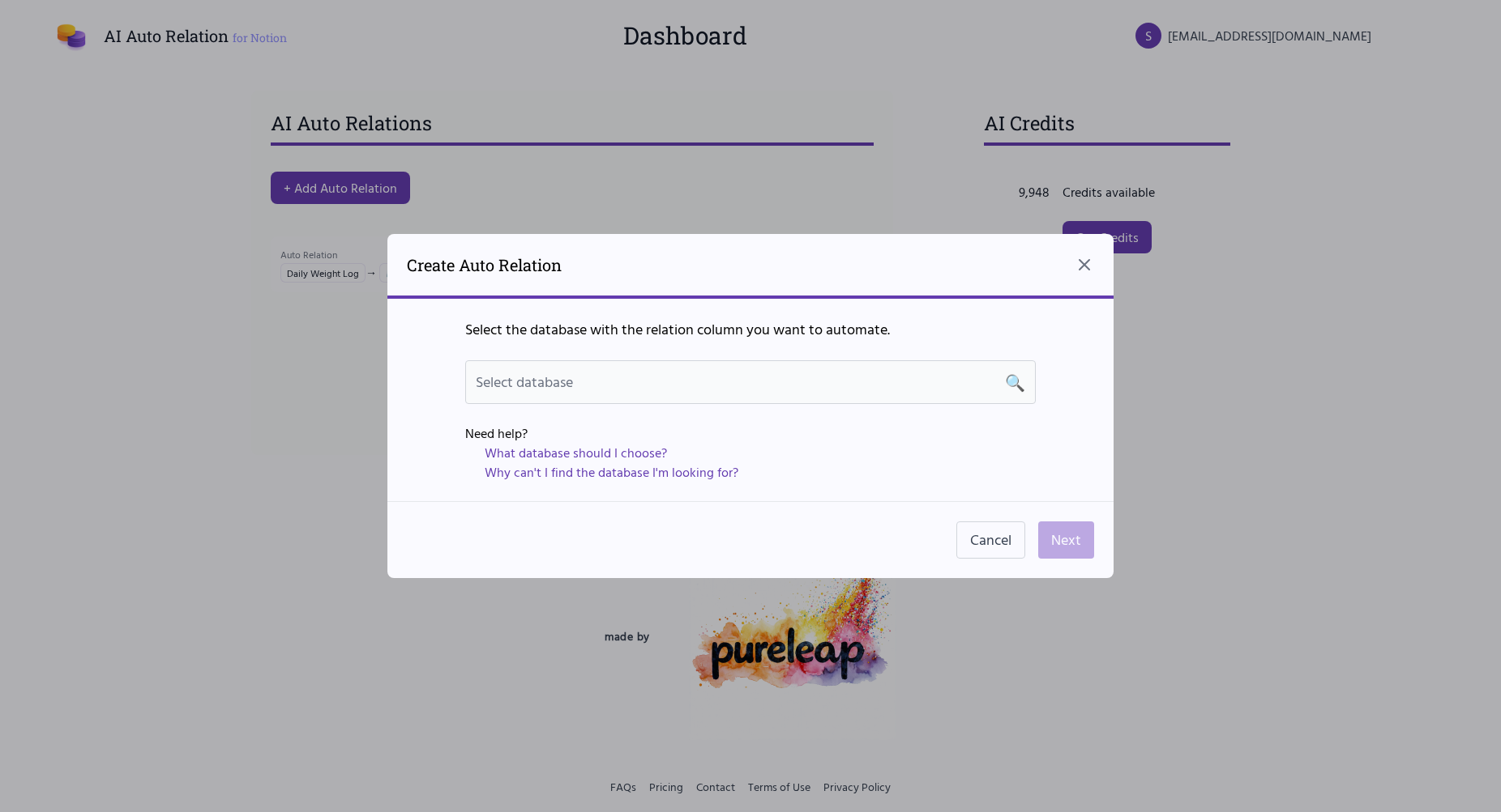
click at [701, 385] on div "Select database 🔍" at bounding box center [750, 382] width 549 height 23
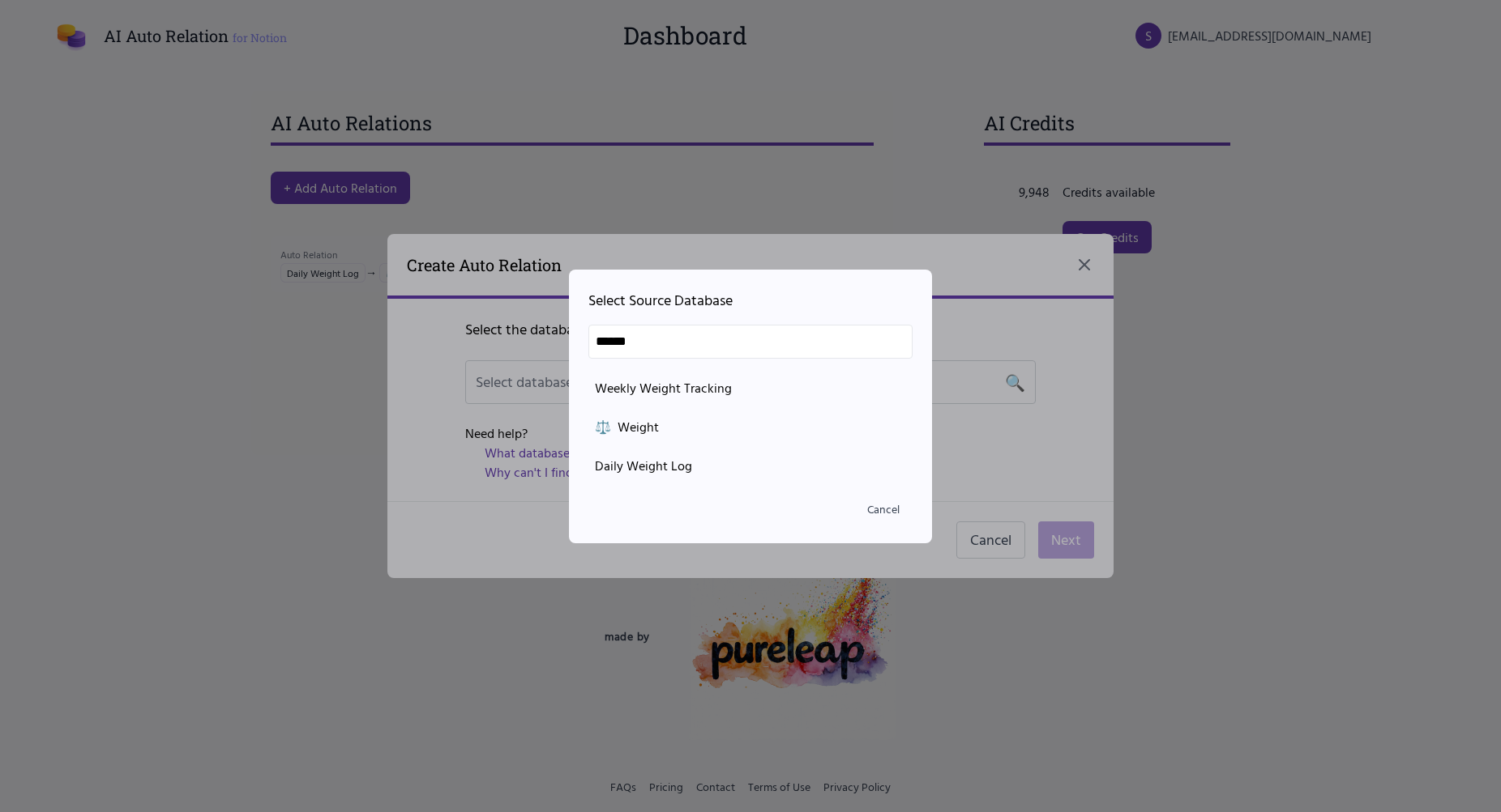
type input "******"
click at [671, 447] on ul "Weekly Weight Tracking ⚖️ Weight Daily Weight Log" at bounding box center [750, 427] width 324 height 111
click at [658, 461] on div "Daily Weight Log" at bounding box center [750, 466] width 311 height 20
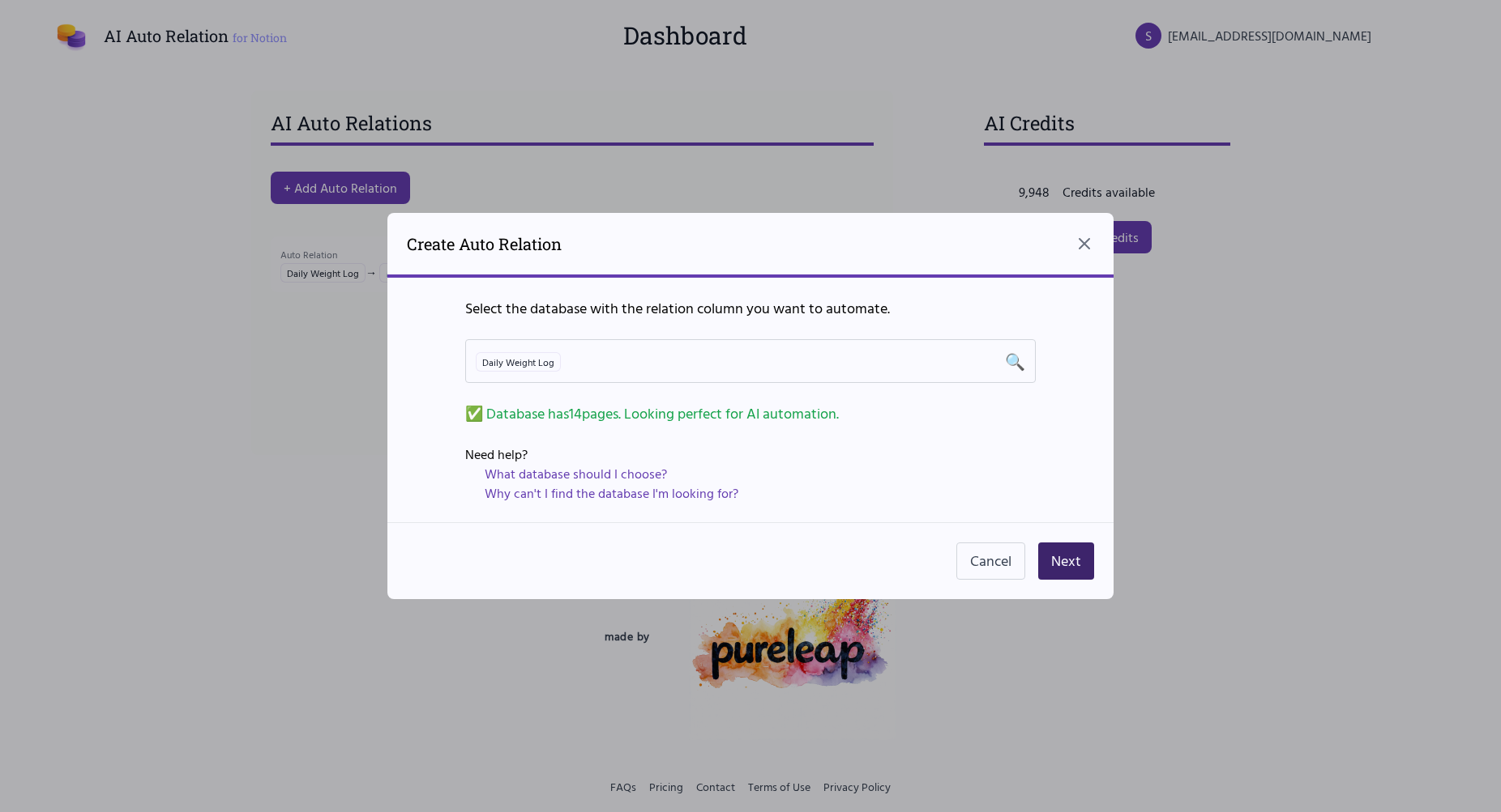
click at [1067, 555] on button "Next" at bounding box center [1065, 561] width 56 height 38
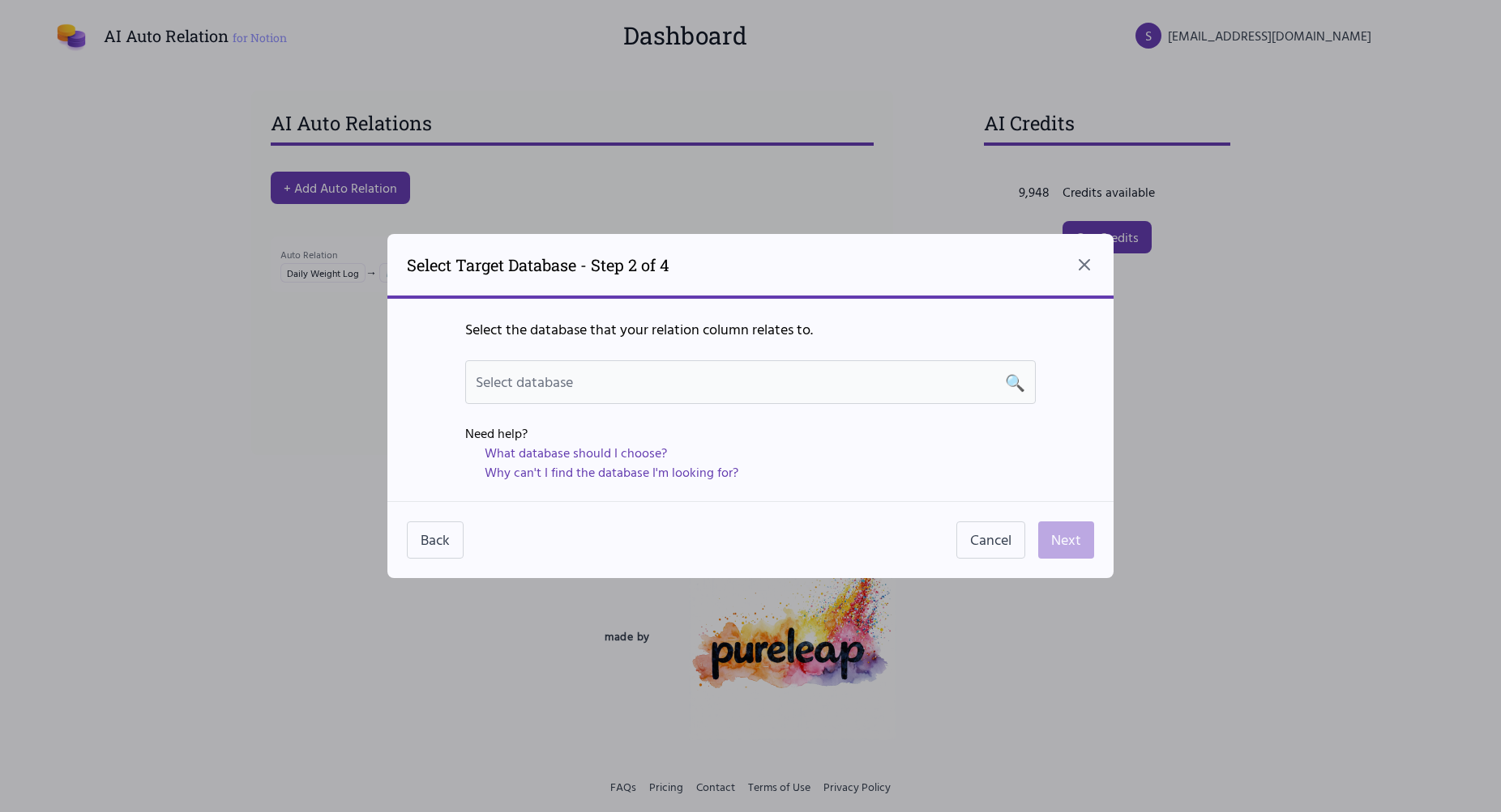
click at [739, 365] on div "Select database 🔍" at bounding box center [750, 382] width 570 height 43
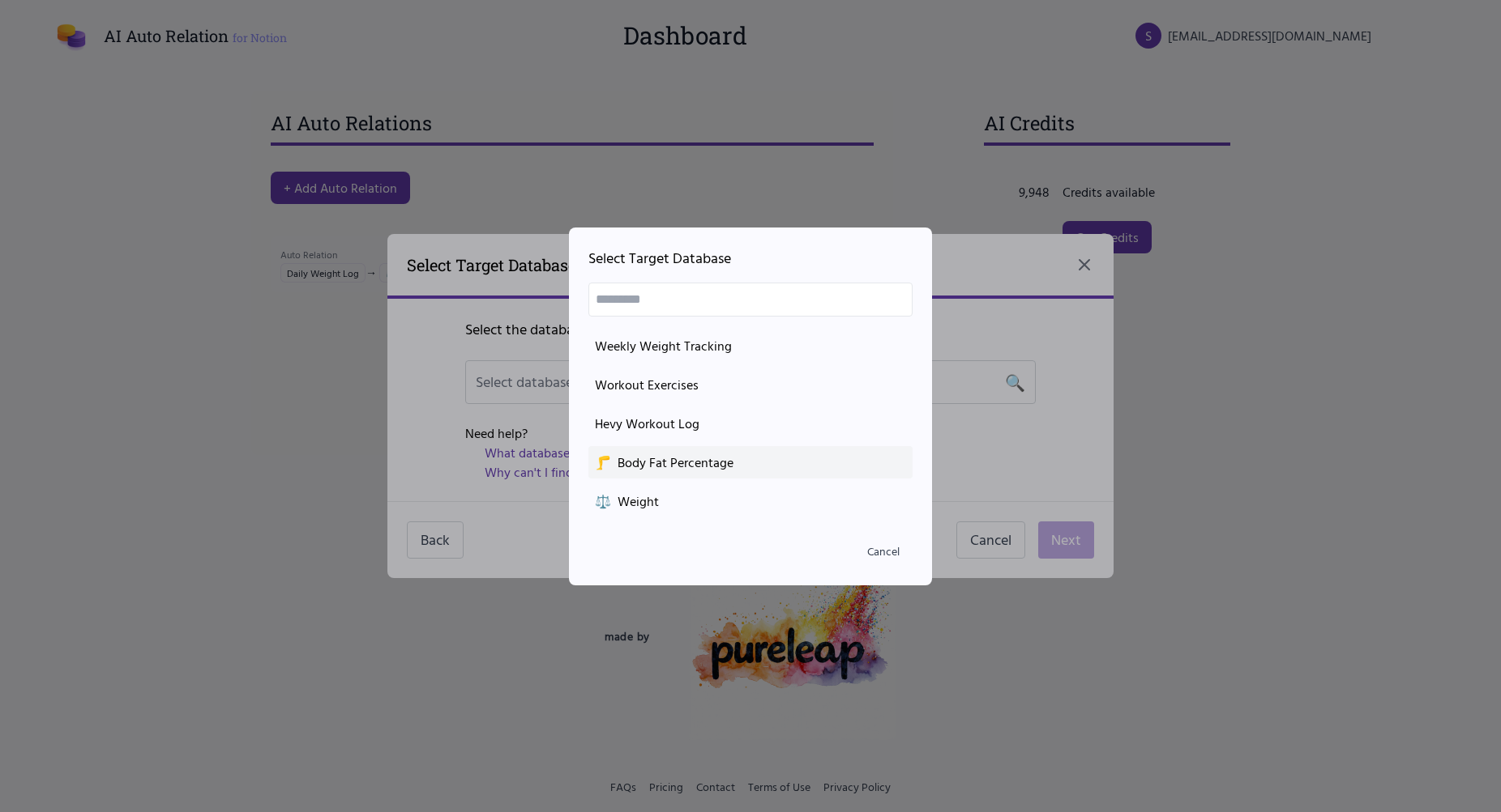
click at [687, 458] on div "🦵 Body Fat Percentage" at bounding box center [750, 462] width 311 height 20
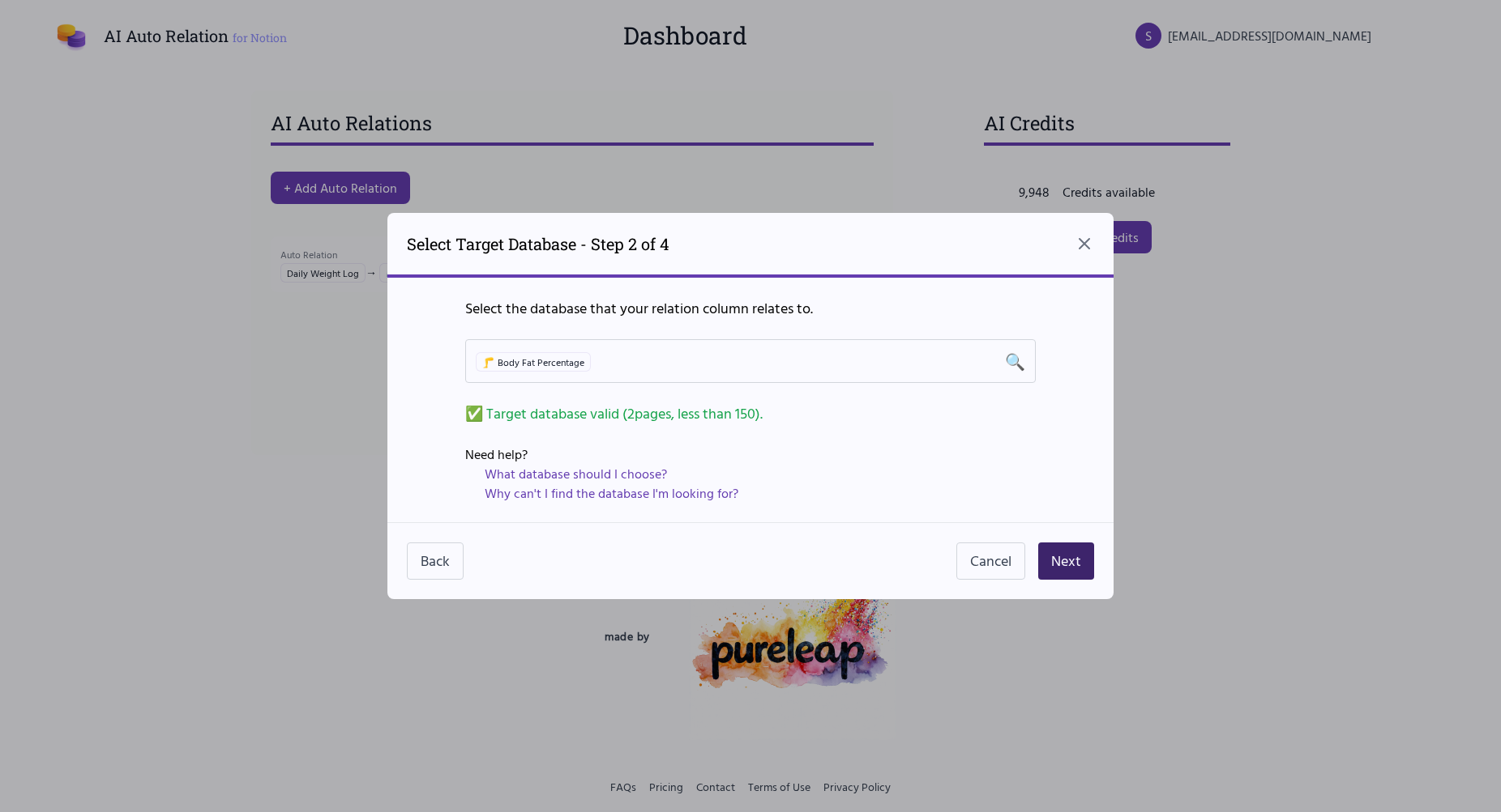
click at [1075, 555] on button "Next" at bounding box center [1065, 561] width 56 height 38
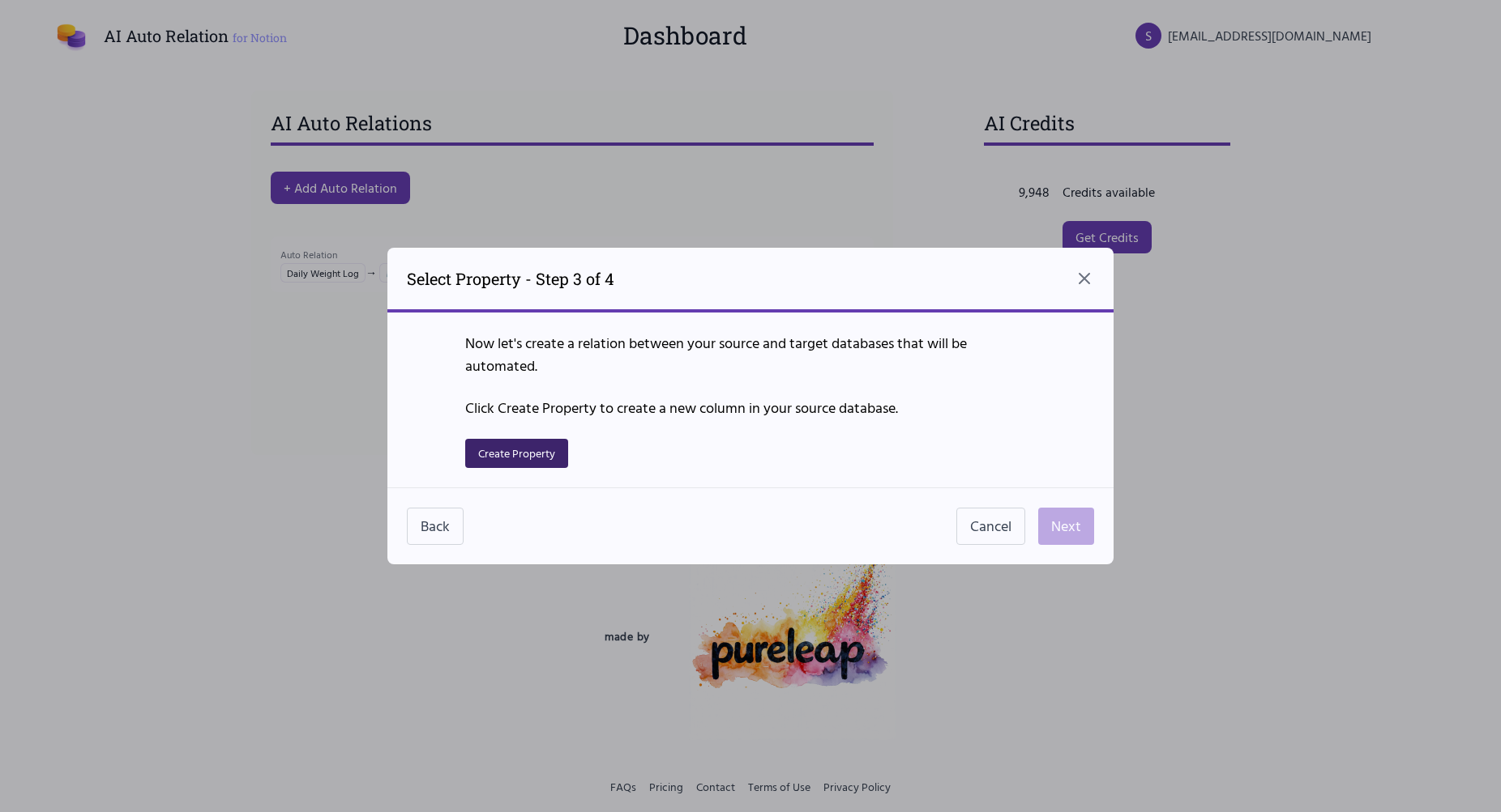
click at [538, 444] on button "Create Property" at bounding box center [517, 453] width 103 height 30
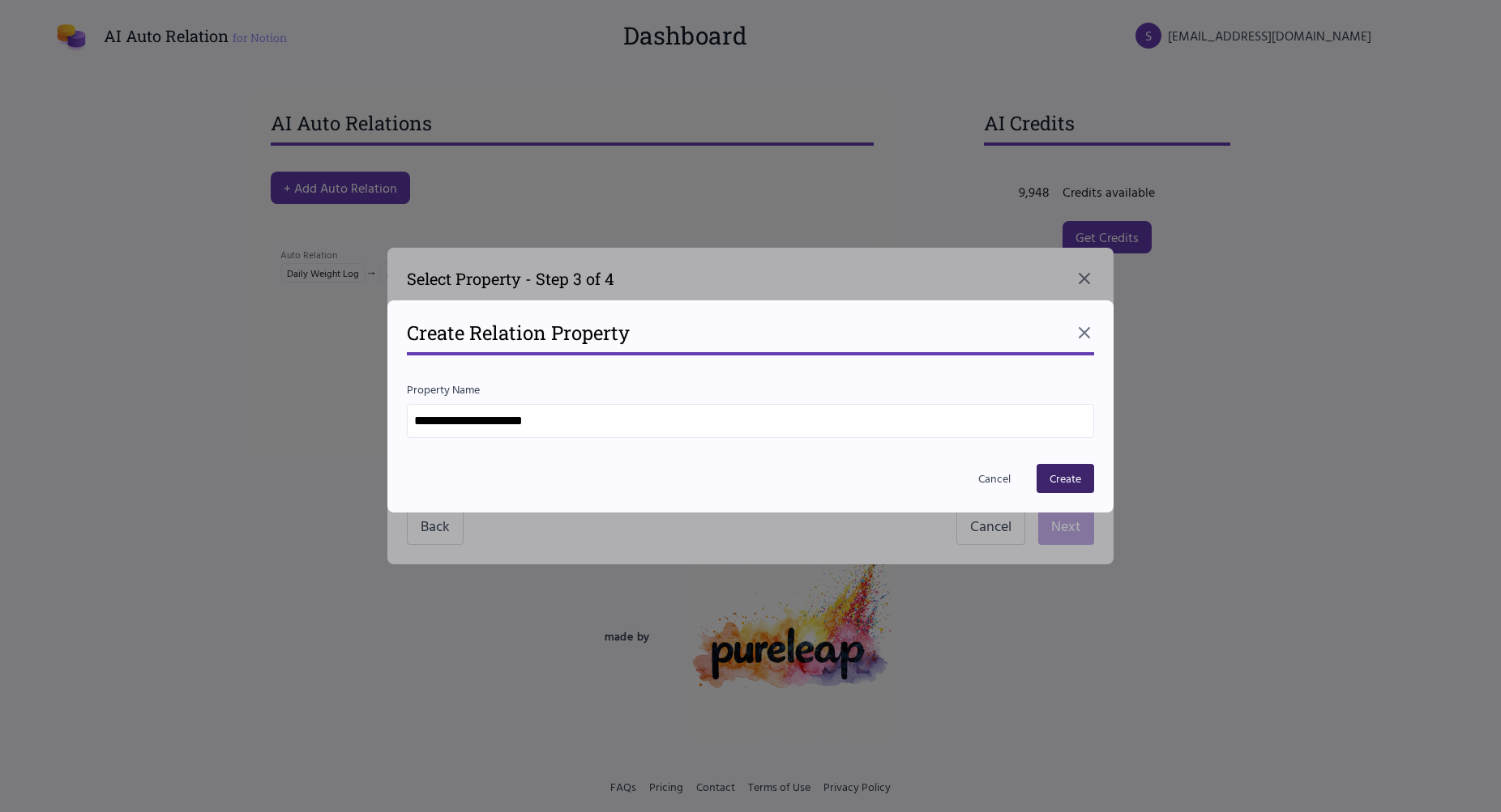
click at [1068, 470] on button "Create" at bounding box center [1065, 479] width 57 height 30
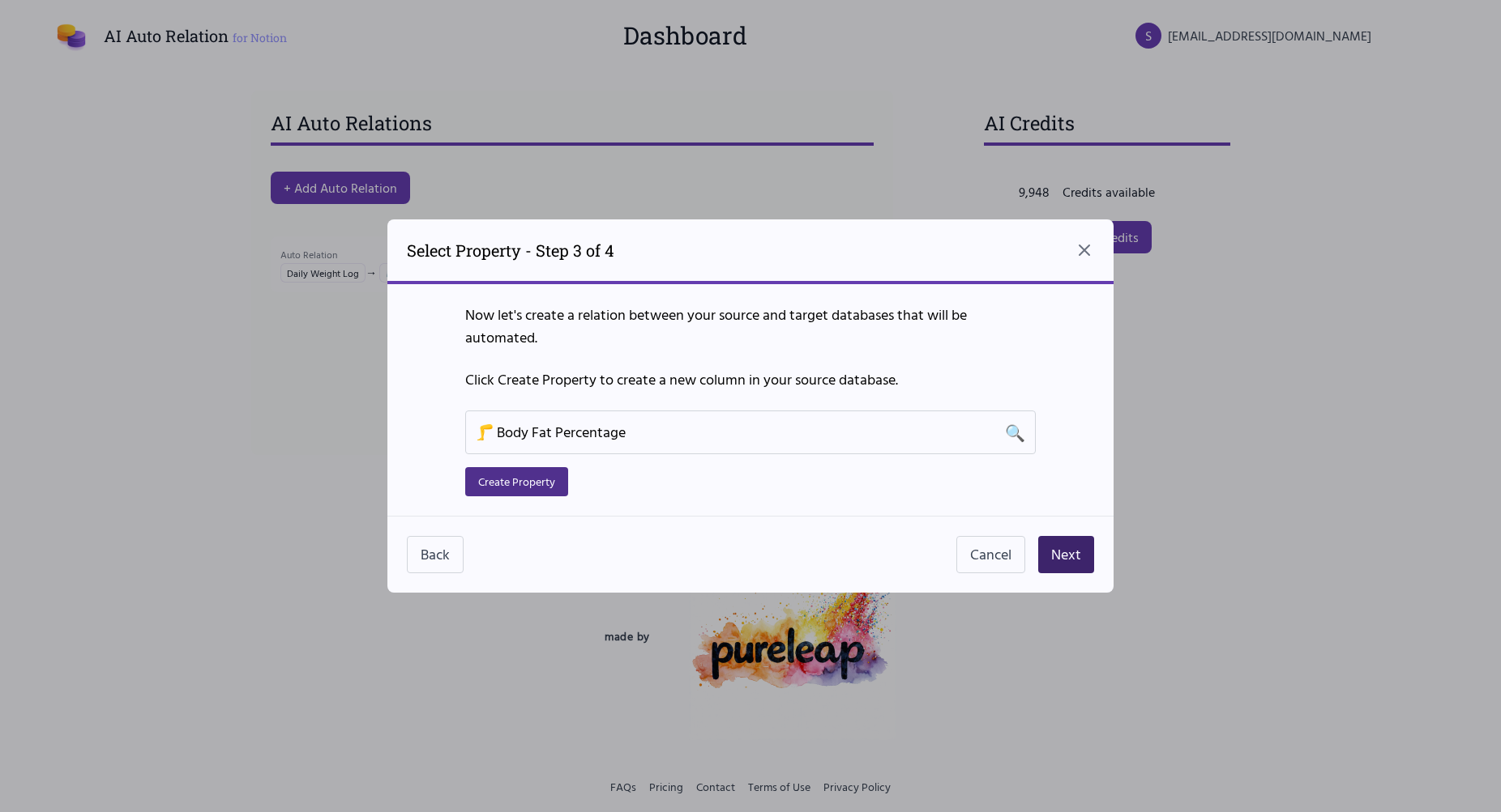
click at [1059, 545] on button "Next" at bounding box center [1065, 555] width 56 height 38
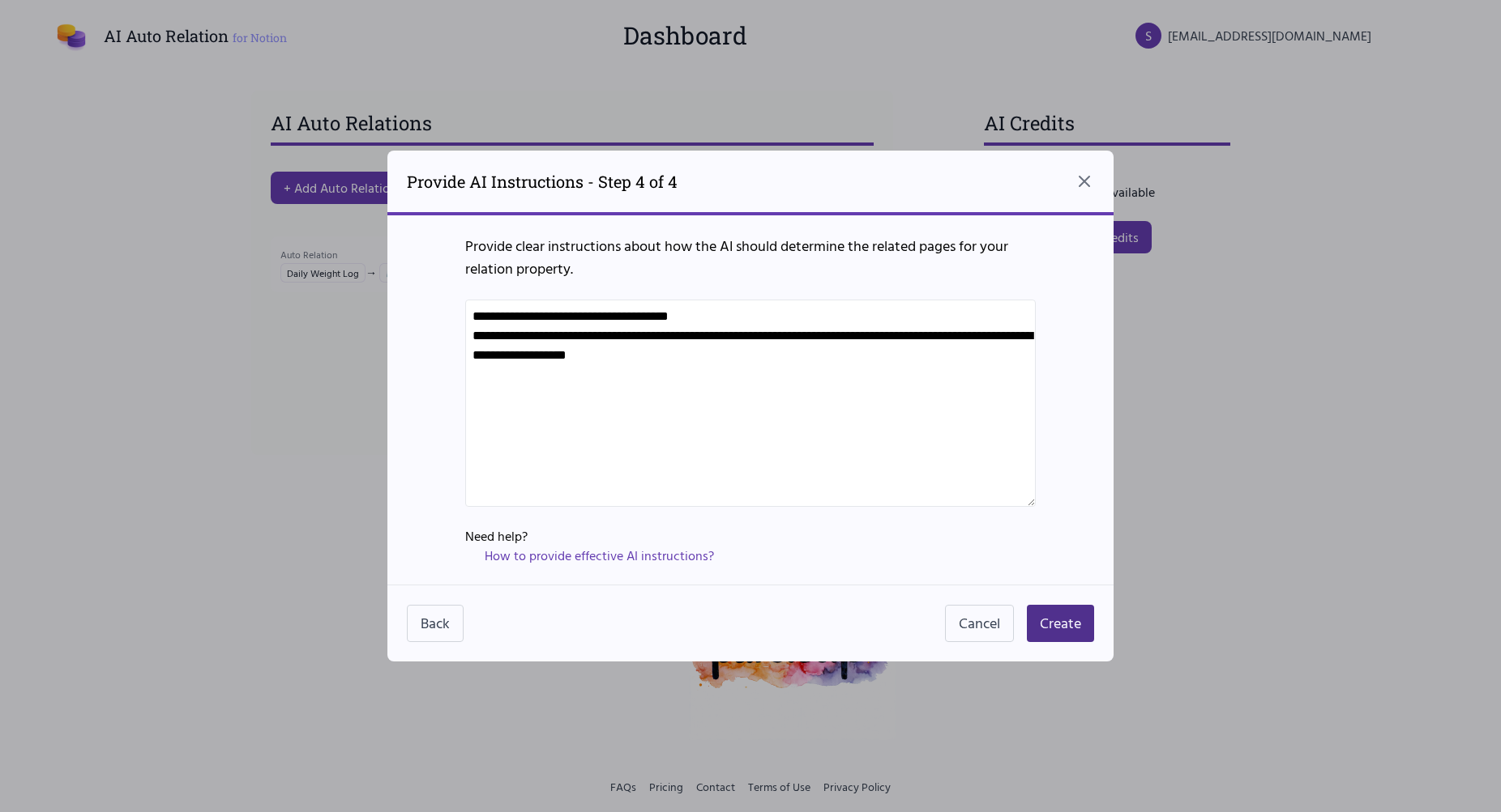
drag, startPoint x: 1028, startPoint y: 364, endPoint x: 407, endPoint y: 295, distance: 624.8
click at [465, 299] on textarea "**********" at bounding box center [750, 403] width 570 height 207
paste textarea
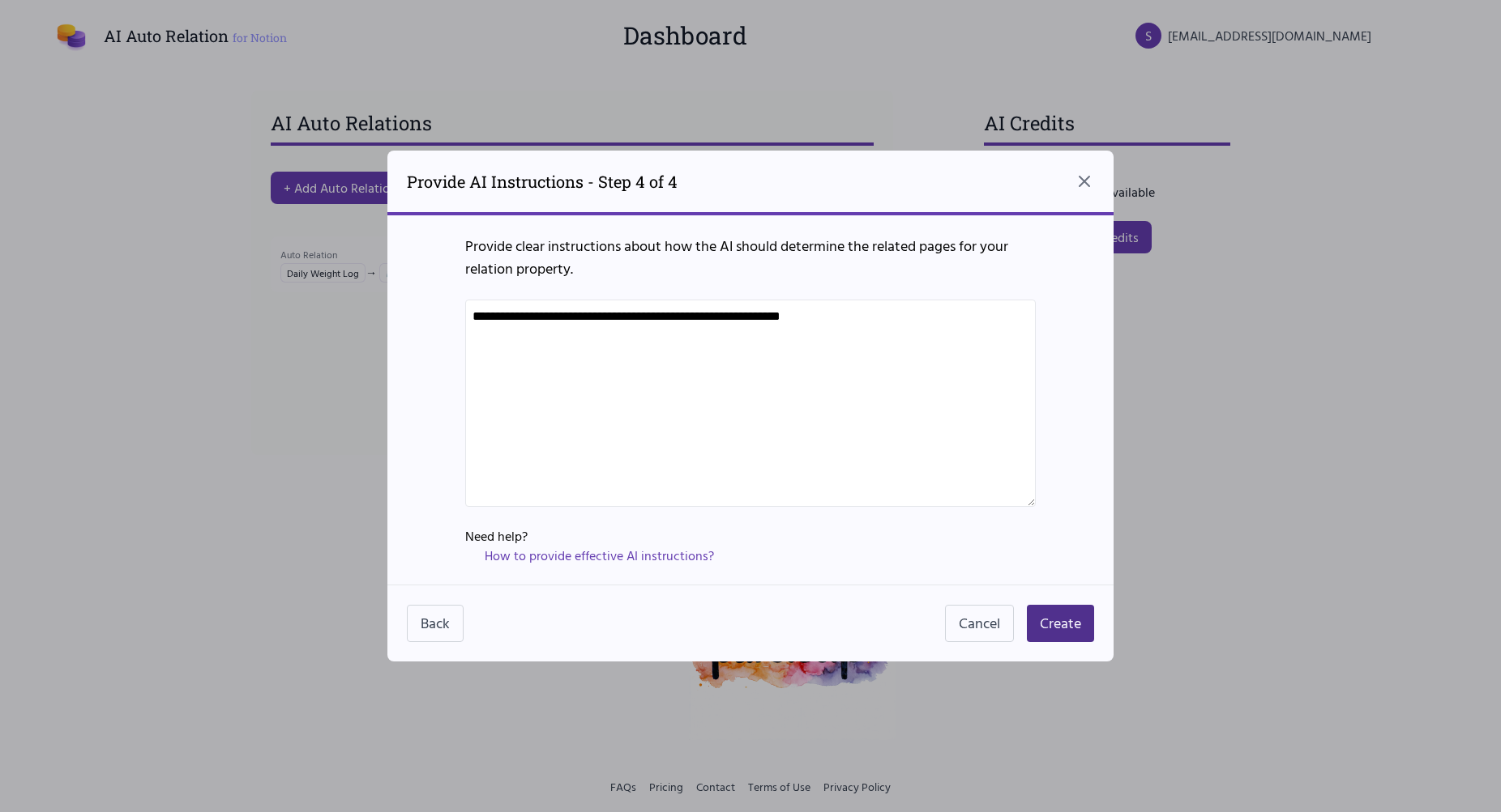
click at [616, 371] on textarea "**********" at bounding box center [750, 403] width 570 height 207
type textarea "**********"
click at [1069, 622] on button "Create" at bounding box center [1060, 624] width 67 height 38
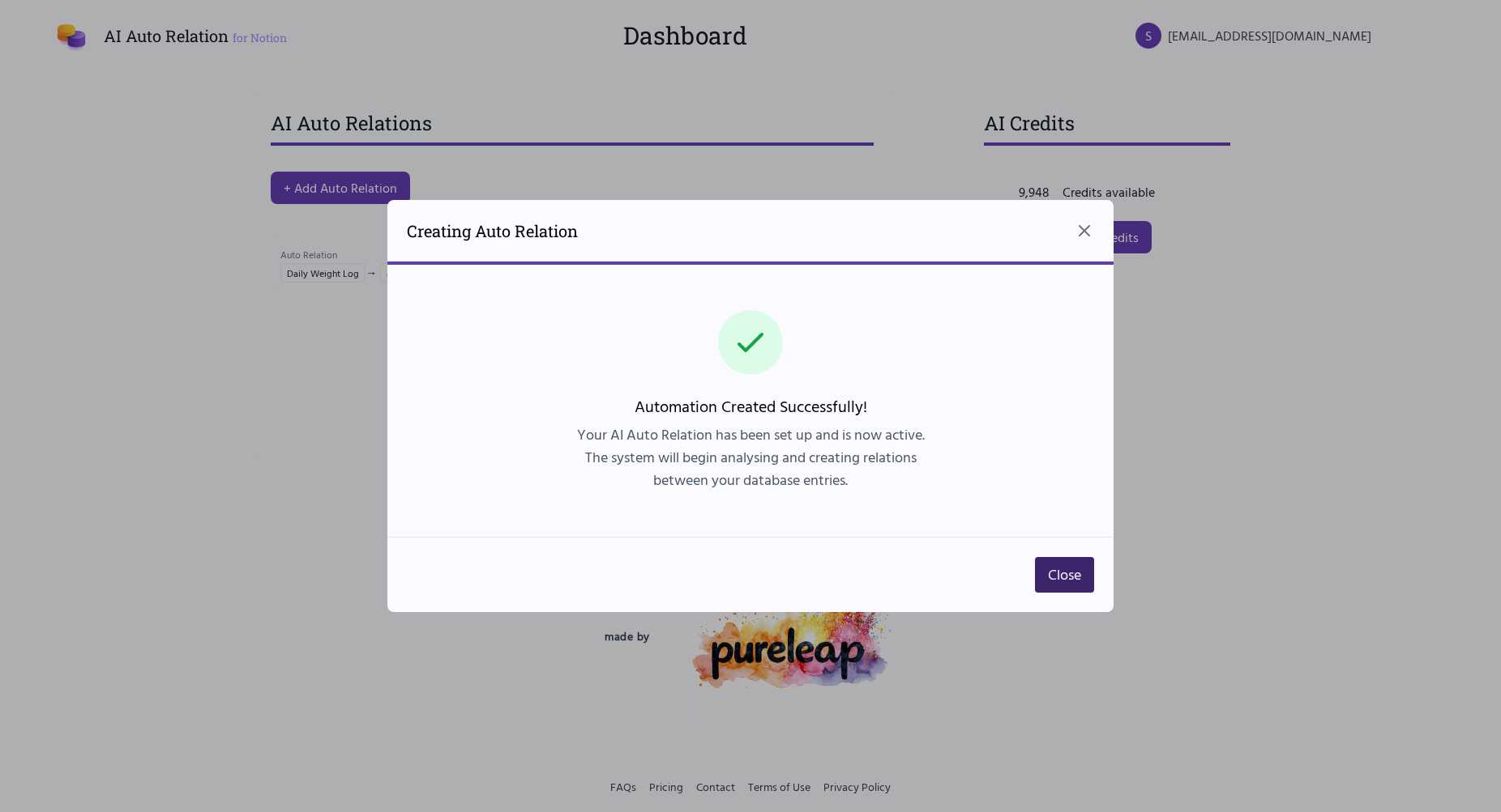
click at [1056, 587] on button "Close" at bounding box center [1064, 575] width 59 height 36
